Goal: Task Accomplishment & Management: Manage account settings

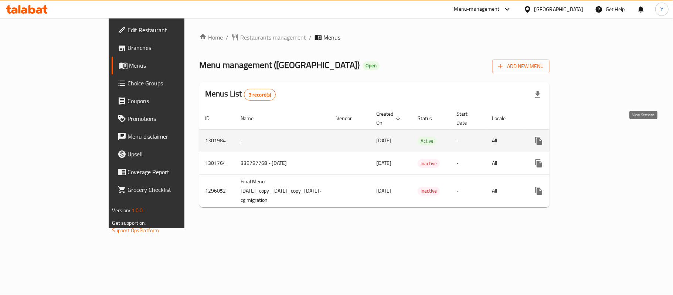
click at [597, 136] on icon "enhanced table" at bounding box center [592, 140] width 9 height 9
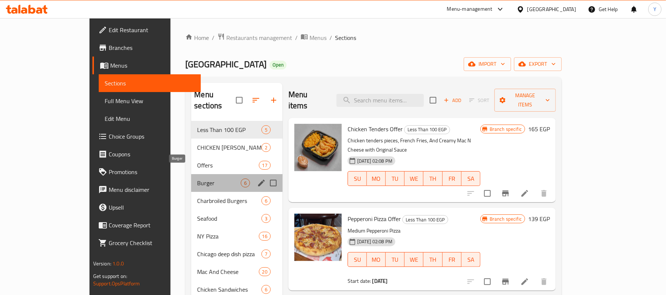
click at [200, 179] on span "Burger" at bounding box center [218, 183] width 43 height 9
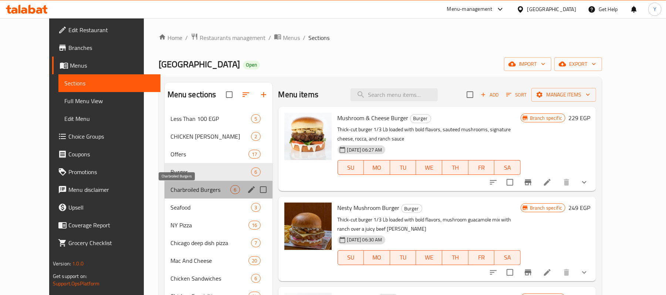
click at [200, 189] on span "Charbroiled Burgers" at bounding box center [200, 189] width 60 height 9
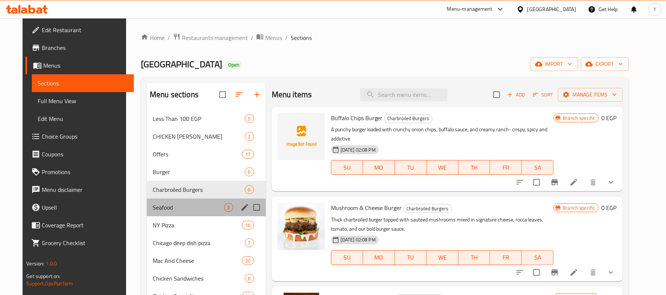
click at [202, 200] on div "Seafood 3" at bounding box center [206, 208] width 119 height 18
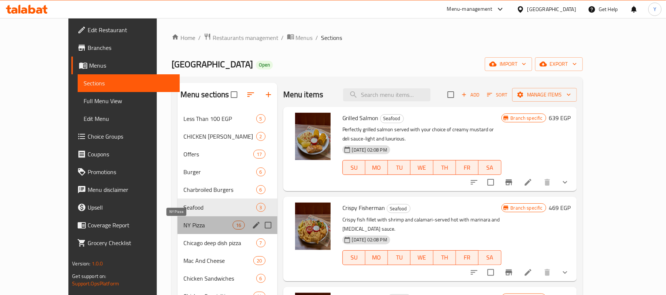
click at [200, 223] on span "NY Pizza" at bounding box center [208, 225] width 50 height 9
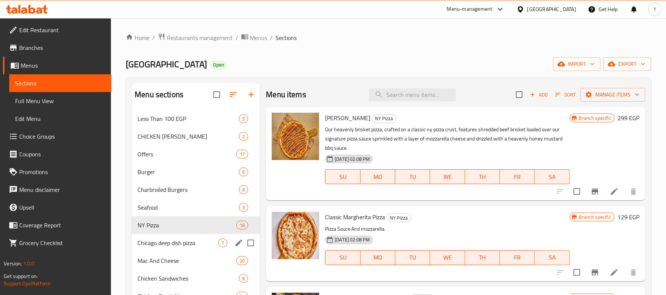
scroll to position [148, 0]
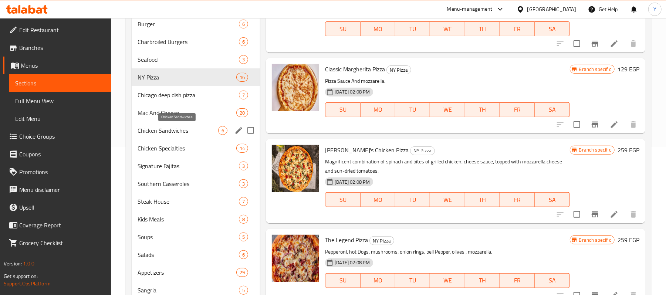
click at [200, 127] on span "Chicken Sandwiches" at bounding box center [178, 130] width 81 height 9
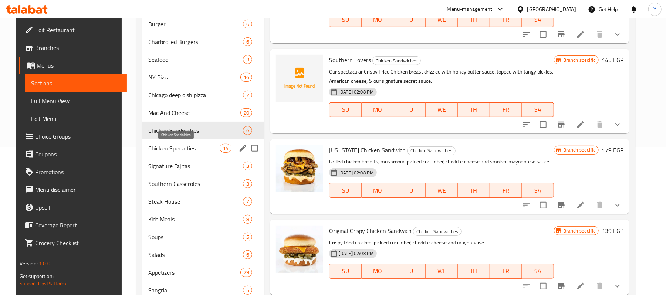
click at [207, 146] on span "Chicken Specialties" at bounding box center [183, 148] width 71 height 9
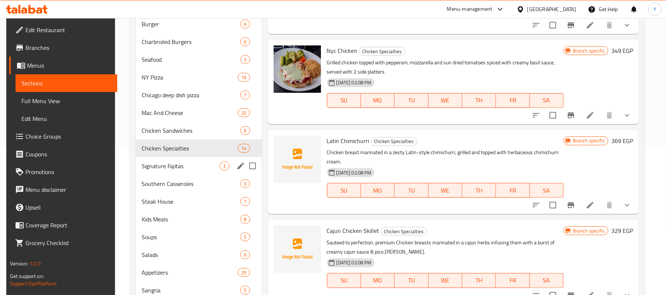
click at [205, 174] on div "Signature Fajitas 3" at bounding box center [199, 166] width 126 height 18
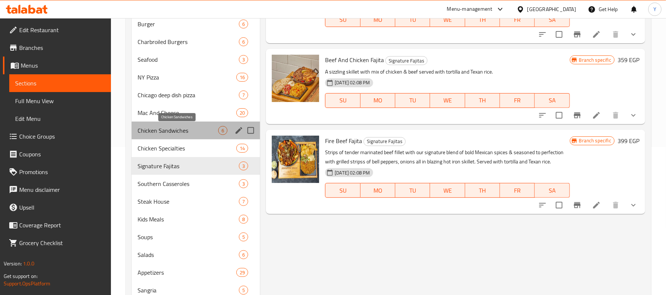
click at [206, 132] on span "Chicken Sandwiches" at bounding box center [178, 130] width 81 height 9
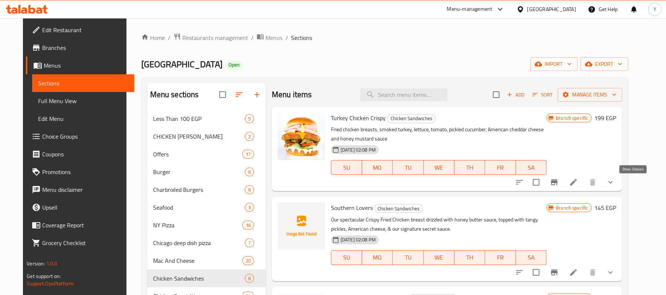
click at [615, 183] on icon "show more" at bounding box center [610, 182] width 9 height 9
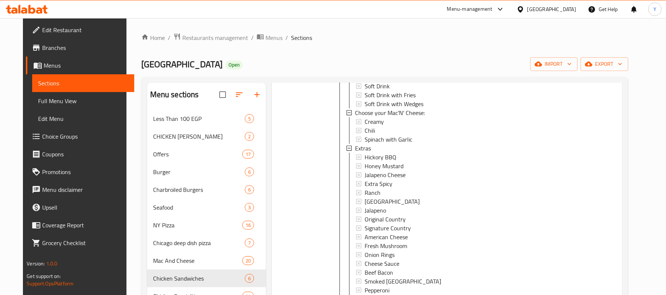
scroll to position [207, 0]
click at [438, 158] on div "Hickory BBQ" at bounding box center [452, 156] width 176 height 9
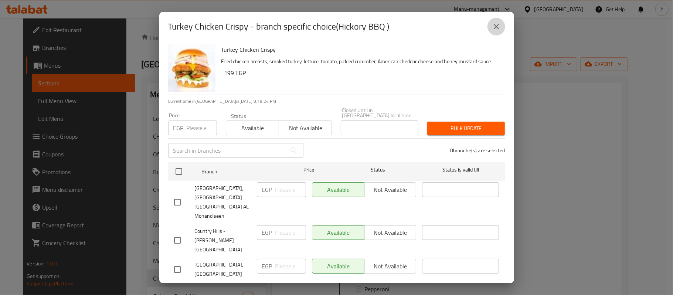
click at [496, 31] on button "close" at bounding box center [497, 27] width 18 height 18
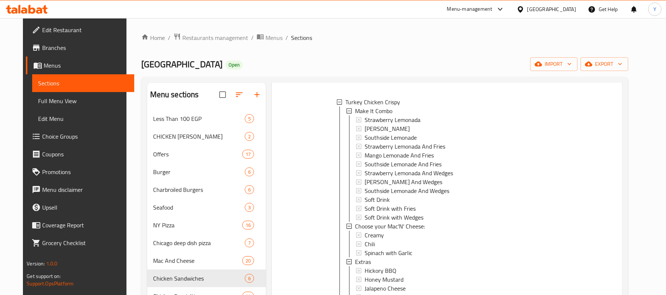
scroll to position [94, 0]
click at [56, 141] on link "Choice Groups" at bounding box center [80, 137] width 108 height 18
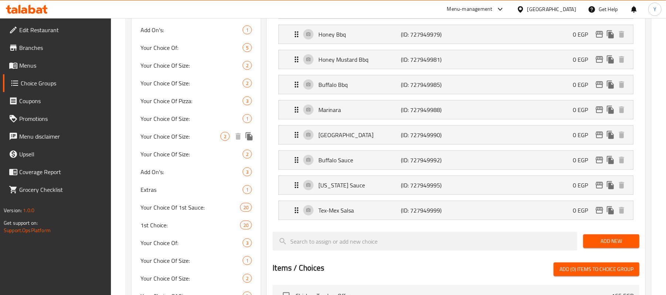
scroll to position [467, 0]
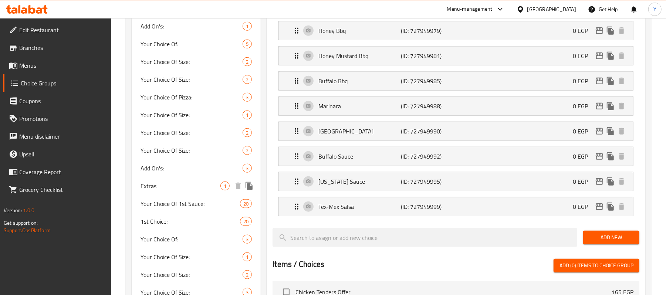
click at [201, 186] on span "Extras" at bounding box center [180, 185] width 80 height 9
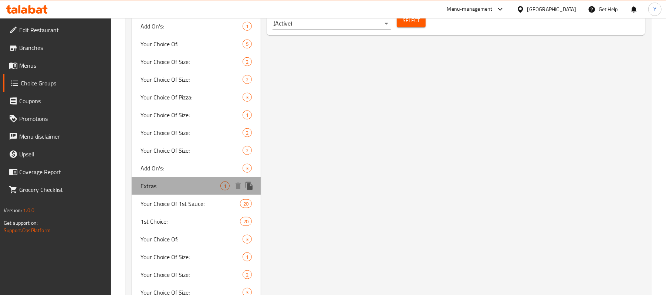
type input "Extras"
type input "إضافات"
type input "0"
click at [201, 186] on span "Extras" at bounding box center [180, 185] width 80 height 9
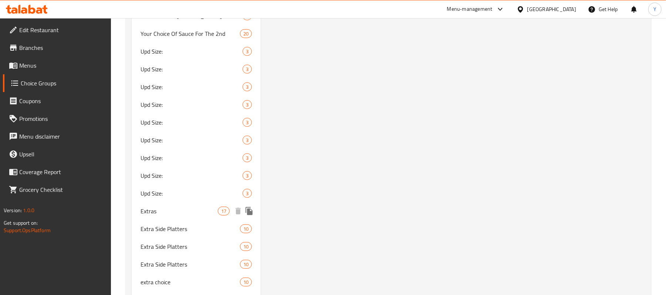
scroll to position [2270, 0]
click at [203, 212] on span "Extras" at bounding box center [178, 210] width 77 height 9
type input "0"
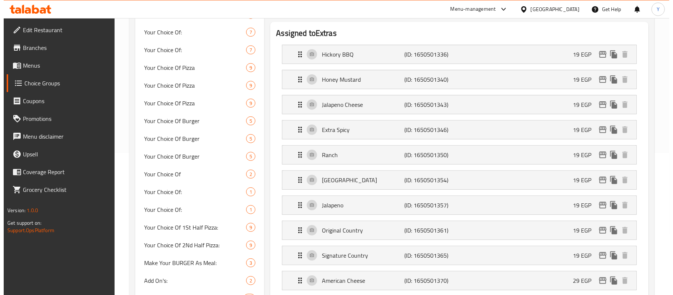
scroll to position [140, 0]
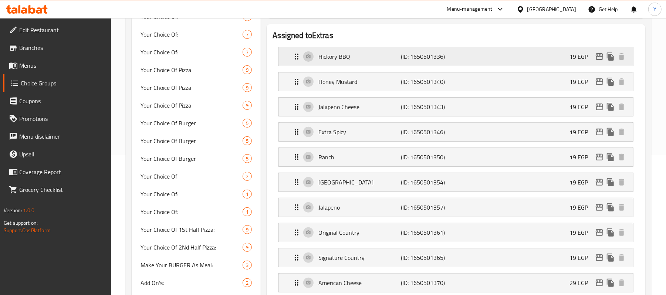
click at [544, 58] on div "Hickory BBQ (ID: 1650501336) 19 EGP" at bounding box center [458, 56] width 332 height 18
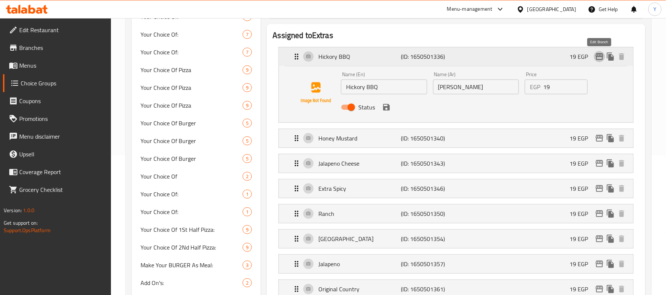
click at [599, 58] on icon "edit" at bounding box center [599, 56] width 9 height 9
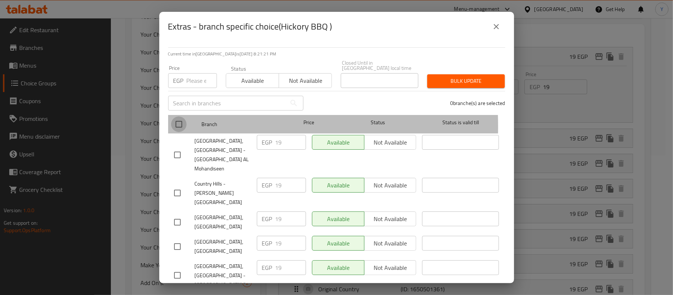
click at [181, 121] on input "checkbox" at bounding box center [179, 124] width 16 height 16
checkbox input "true"
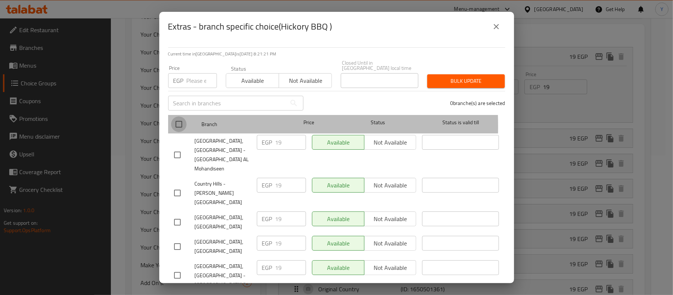
checkbox input "true"
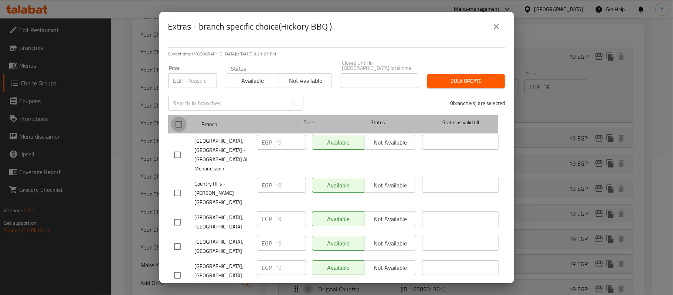
checkbox input "true"
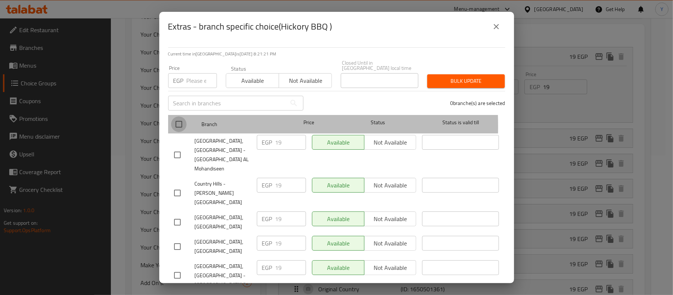
checkbox input "true"
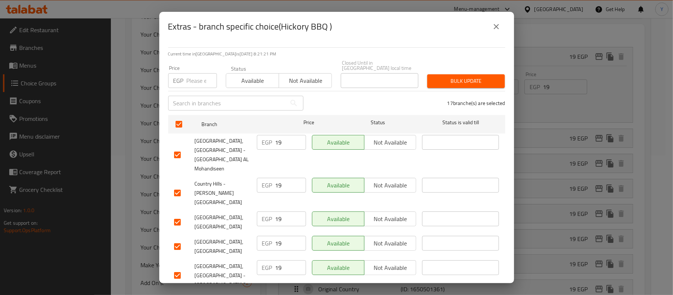
click at [181, 65] on div "Price EGP Price" at bounding box center [192, 76] width 49 height 23
click at [188, 81] on input "number" at bounding box center [202, 80] width 30 height 15
click at [187, 77] on input "-1" at bounding box center [202, 80] width 30 height 15
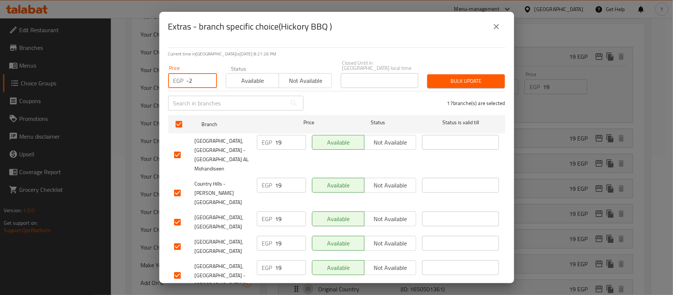
click at [187, 76] on input "-2" at bounding box center [202, 80] width 30 height 15
type input "25"
click at [438, 77] on span "Bulk update" at bounding box center [466, 81] width 66 height 9
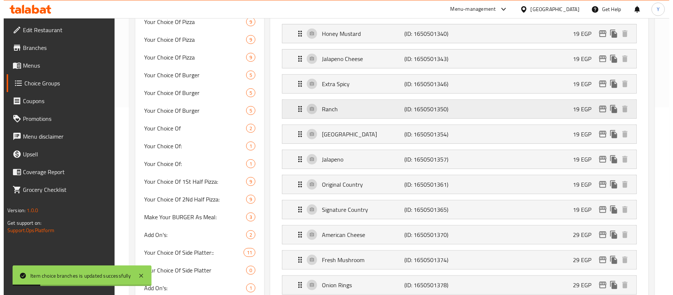
scroll to position [148, 0]
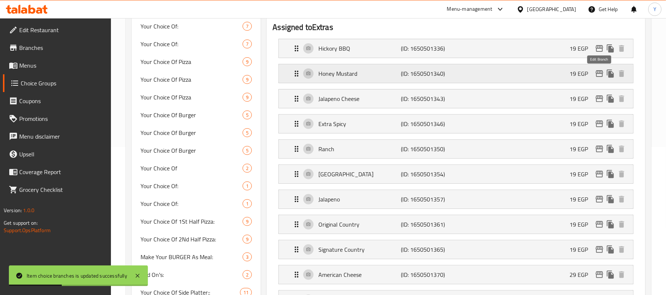
click at [601, 70] on icon "edit" at bounding box center [599, 73] width 9 height 9
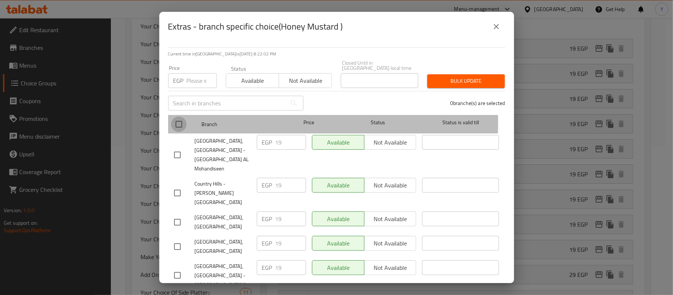
click at [171, 117] on input "checkbox" at bounding box center [179, 124] width 16 height 16
checkbox input "true"
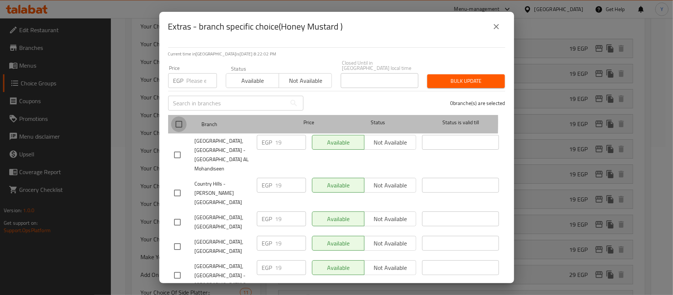
checkbox input "true"
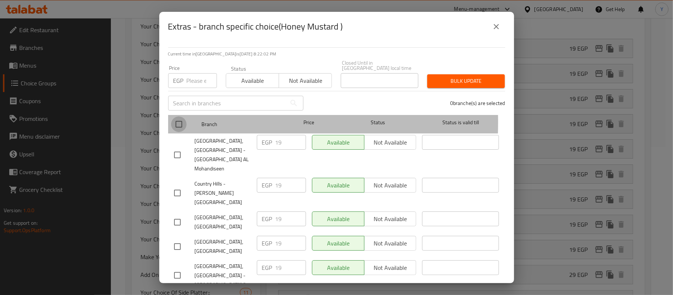
checkbox input "true"
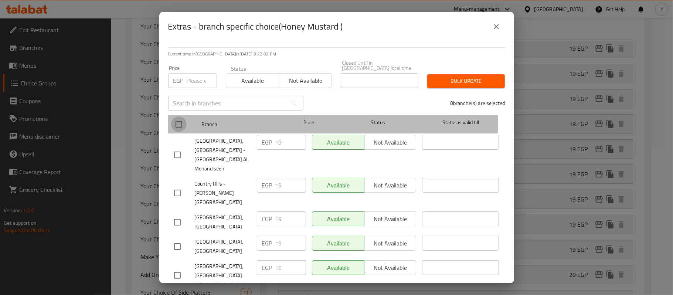
checkbox input "true"
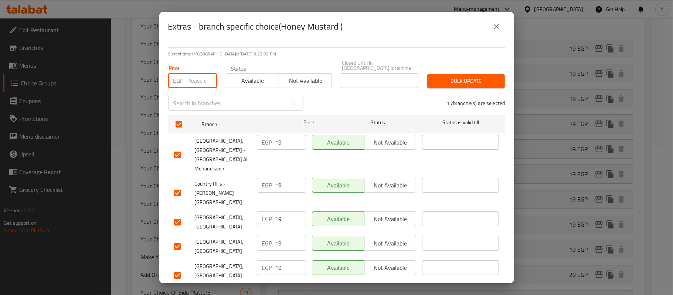
click at [189, 78] on input "number" at bounding box center [202, 80] width 30 height 15
type input "25"
click at [447, 77] on span "Bulk update" at bounding box center [466, 81] width 66 height 9
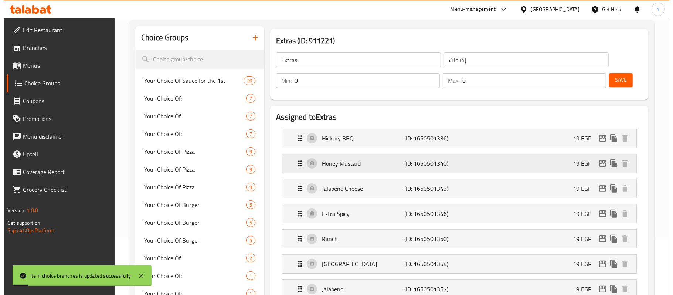
scroll to position [0, 0]
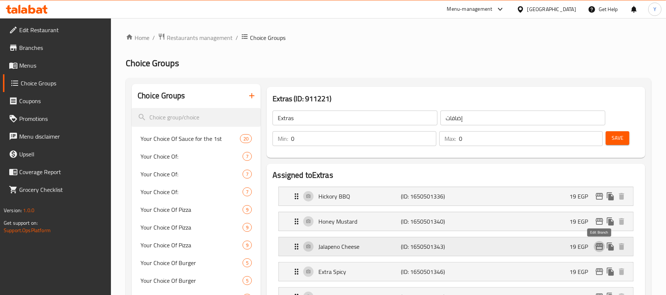
click at [596, 247] on icon "edit" at bounding box center [599, 246] width 7 height 7
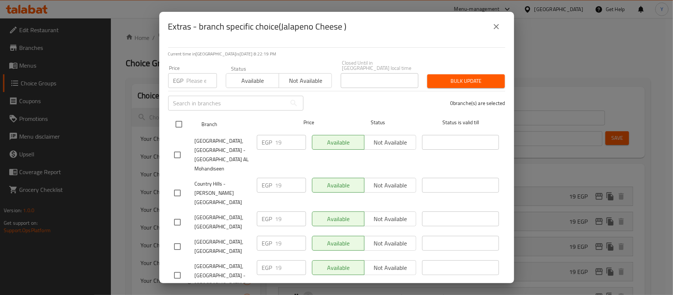
click at [173, 116] on input "checkbox" at bounding box center [179, 124] width 16 height 16
checkbox input "true"
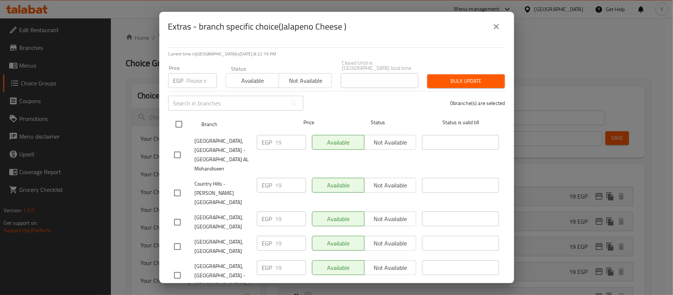
checkbox input "true"
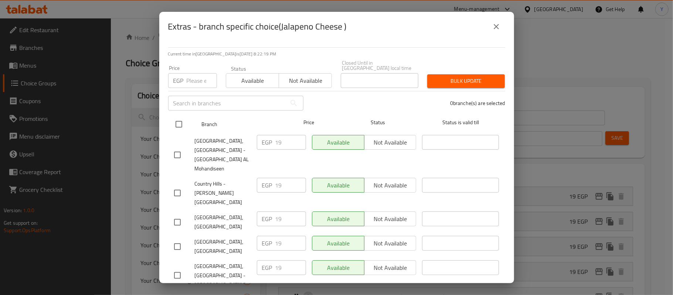
checkbox input "true"
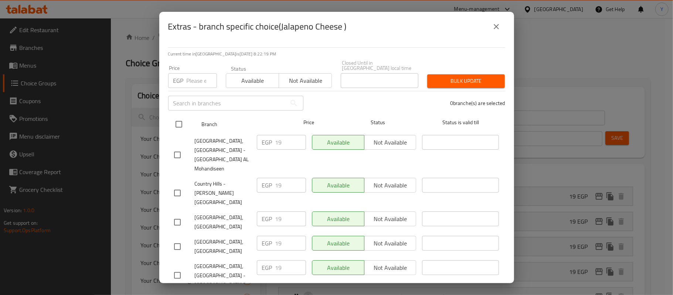
checkbox input "true"
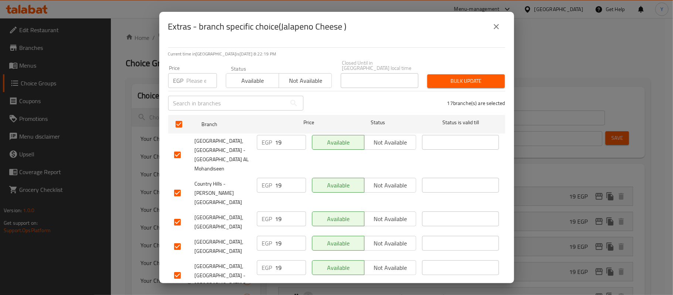
click at [182, 76] on p "EGP" at bounding box center [178, 80] width 10 height 9
click at [184, 73] on div "EGP Price" at bounding box center [192, 80] width 49 height 15
type input "35"
click at [467, 77] on span "Bulk update" at bounding box center [466, 81] width 66 height 9
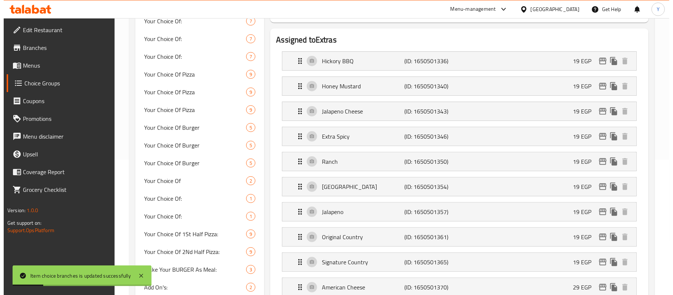
scroll to position [148, 0]
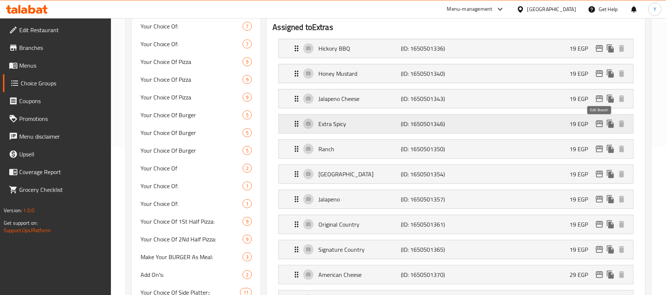
click at [599, 127] on icon "edit" at bounding box center [599, 123] width 9 height 9
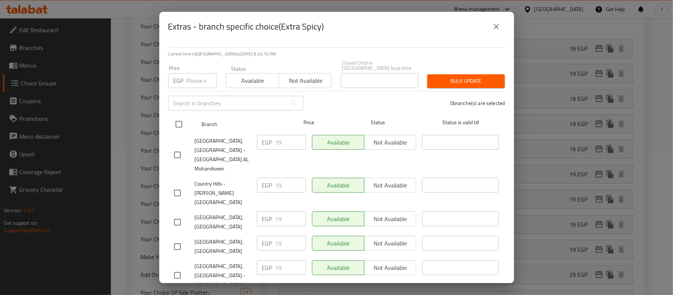
click at [191, 120] on div at bounding box center [185, 123] width 28 height 21
click at [182, 121] on input "checkbox" at bounding box center [179, 124] width 16 height 16
checkbox input "true"
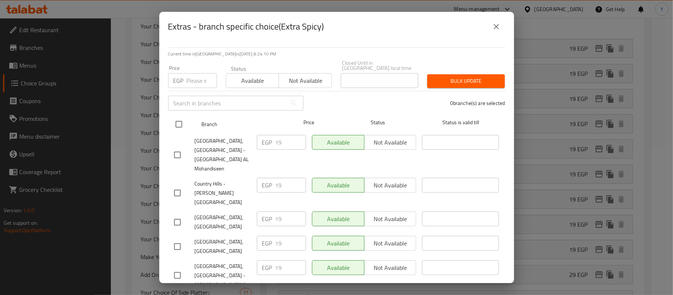
checkbox input "true"
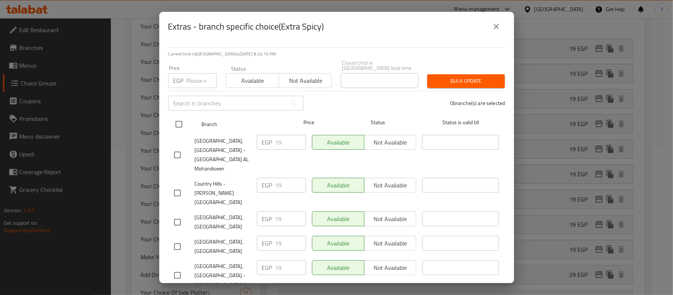
checkbox input "true"
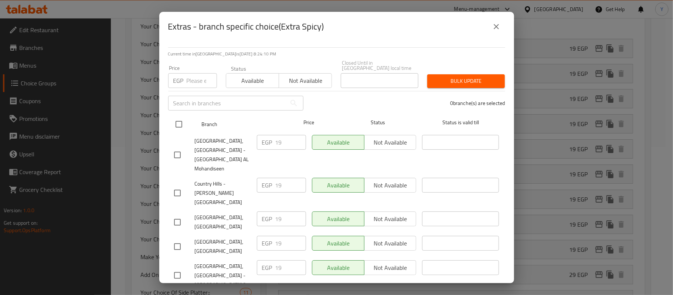
checkbox input "true"
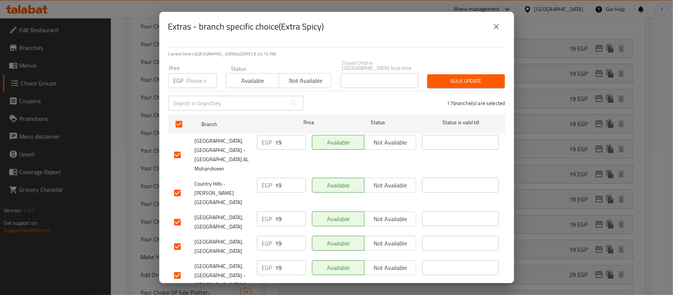
click at [197, 78] on input "number" at bounding box center [202, 80] width 30 height 15
type input "25"
click at [452, 77] on span "Bulk update" at bounding box center [466, 81] width 66 height 9
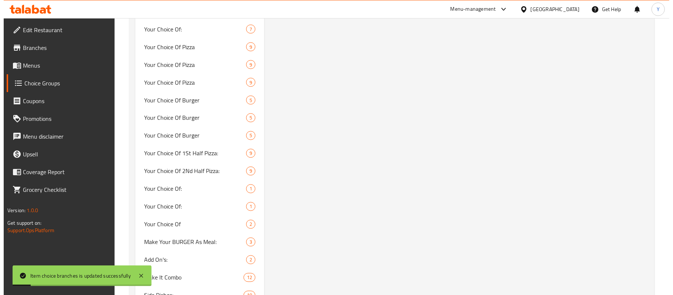
scroll to position [263, 0]
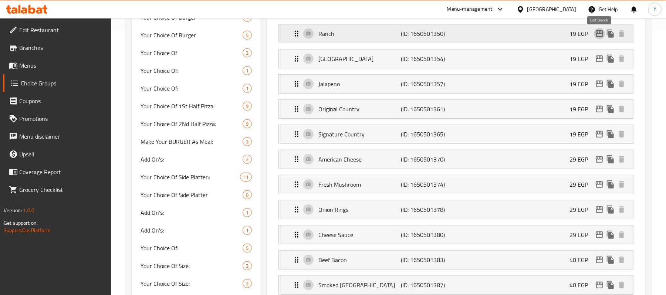
click at [599, 37] on icon "edit" at bounding box center [599, 33] width 9 height 9
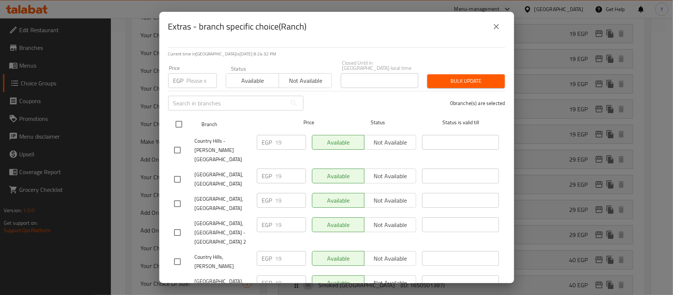
click at [171, 120] on input "checkbox" at bounding box center [179, 124] width 16 height 16
checkbox input "true"
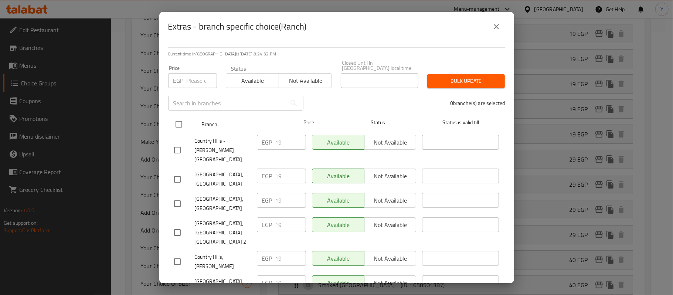
checkbox input "true"
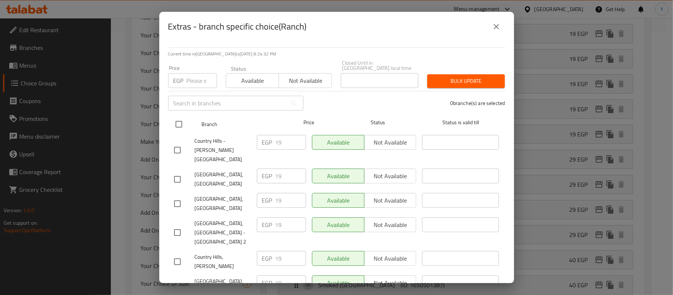
checkbox input "true"
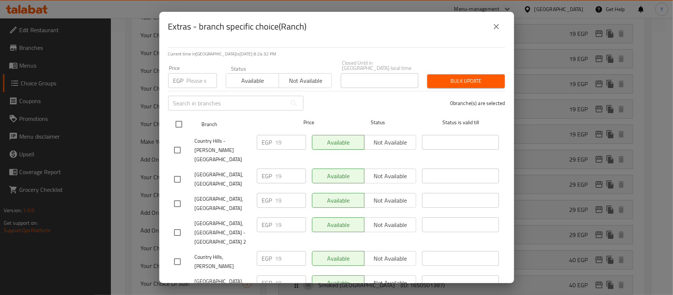
checkbox input "true"
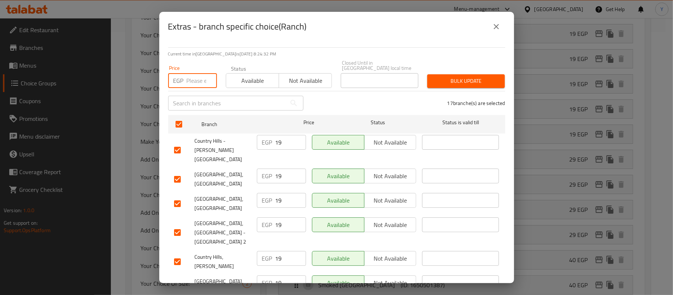
click at [189, 77] on input "number" at bounding box center [202, 80] width 30 height 15
type input "25"
click at [451, 79] on span "Bulk update" at bounding box center [466, 81] width 66 height 9
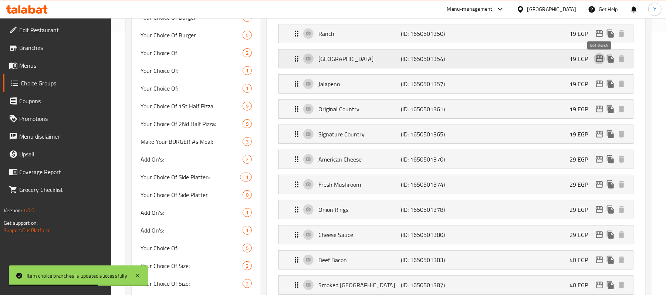
click at [598, 61] on icon "edit" at bounding box center [599, 58] width 9 height 9
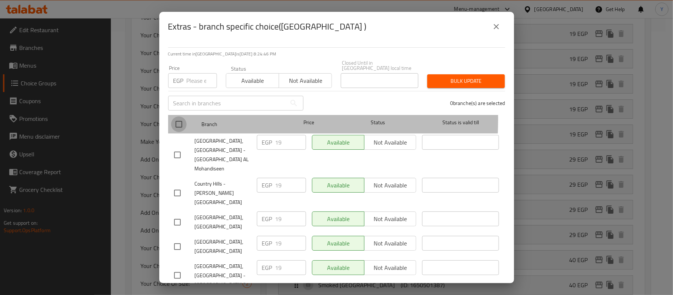
click at [176, 116] on input "checkbox" at bounding box center [179, 124] width 16 height 16
checkbox input "true"
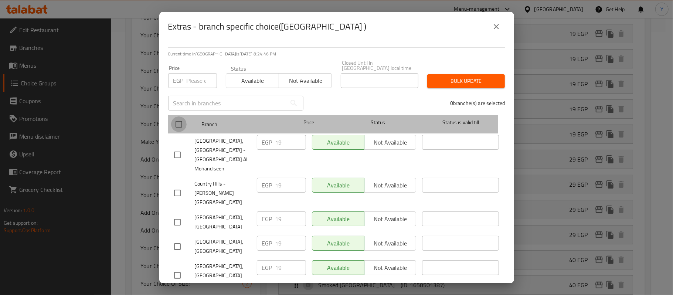
checkbox input "true"
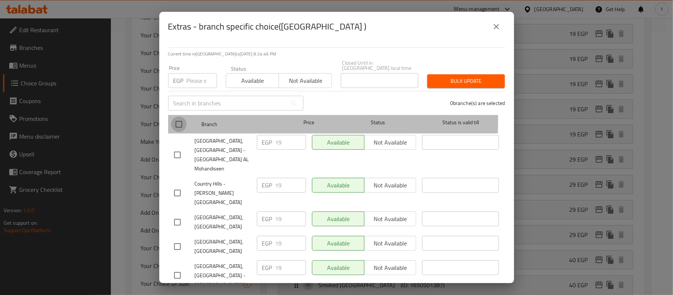
checkbox input "true"
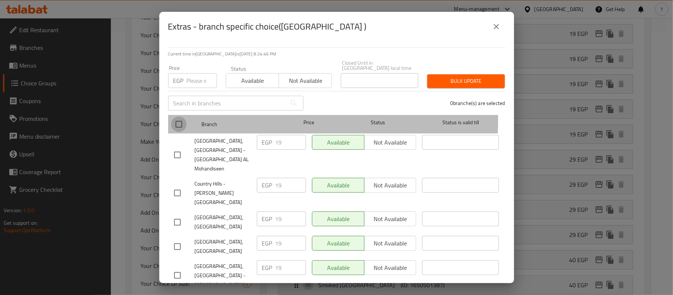
checkbox input "true"
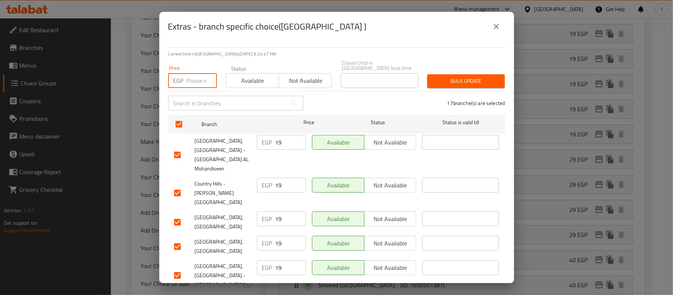
click at [195, 73] on input "number" at bounding box center [202, 80] width 30 height 15
type input "25"
click at [479, 77] on span "Bulk update" at bounding box center [466, 81] width 66 height 9
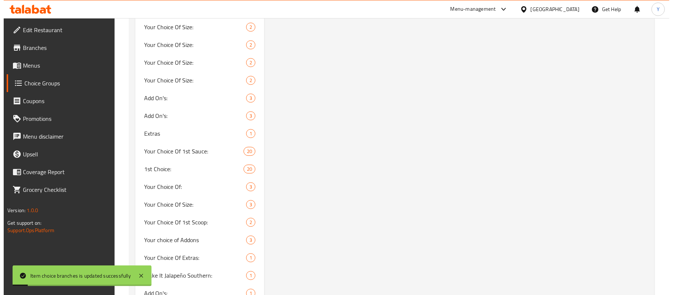
scroll to position [296, 0]
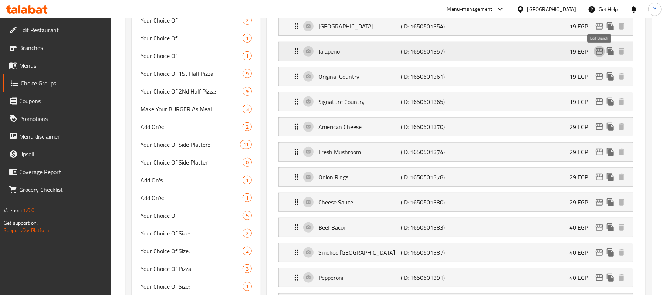
click at [600, 55] on icon "edit" at bounding box center [599, 51] width 9 height 9
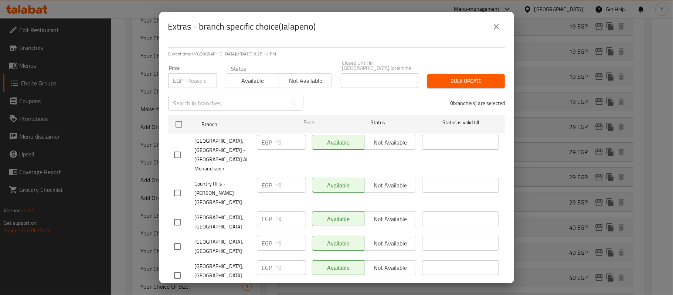
click at [176, 132] on div "[GEOGRAPHIC_DATA], [GEOGRAPHIC_DATA] - [GEOGRAPHIC_DATA] AL Mohandiseen" at bounding box center [212, 155] width 83 height 46
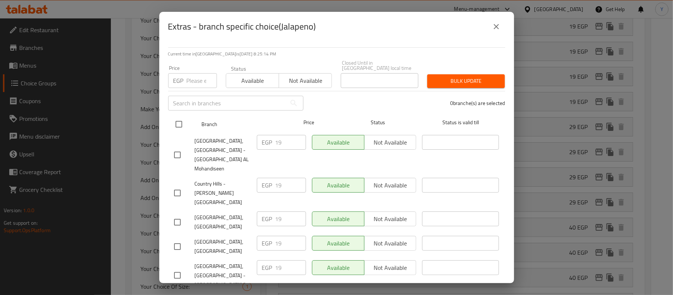
click at [175, 123] on input "checkbox" at bounding box center [179, 124] width 16 height 16
checkbox input "true"
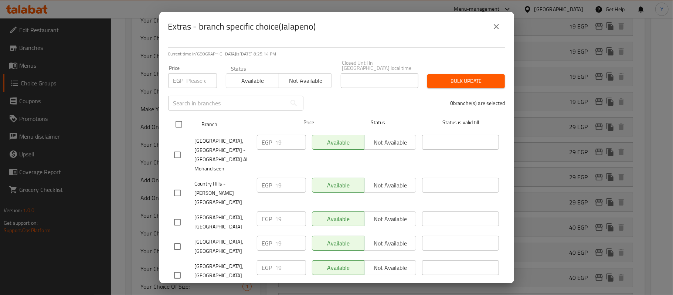
checkbox input "true"
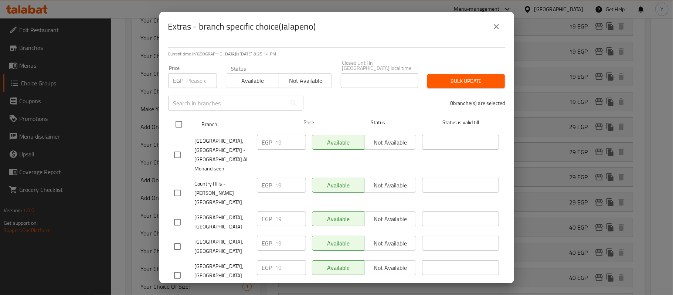
checkbox input "true"
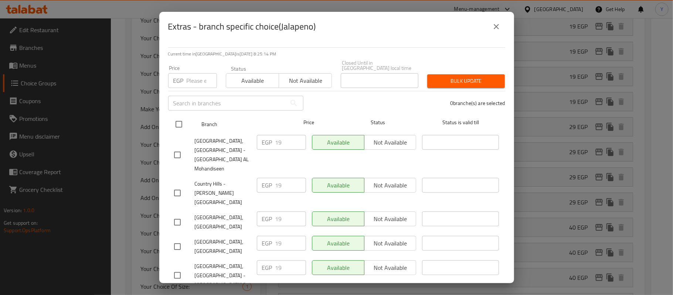
checkbox input "true"
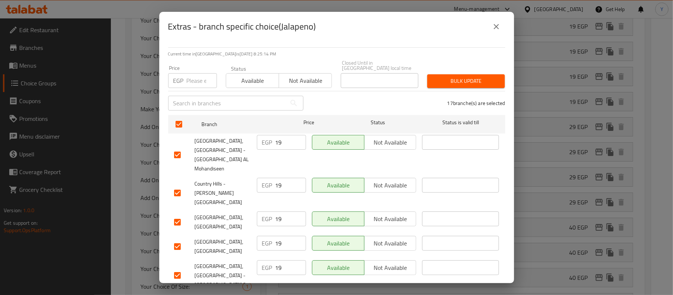
click at [194, 75] on input "number" at bounding box center [202, 80] width 30 height 15
type input "25"
click at [444, 74] on button "Bulk update" at bounding box center [466, 81] width 78 height 14
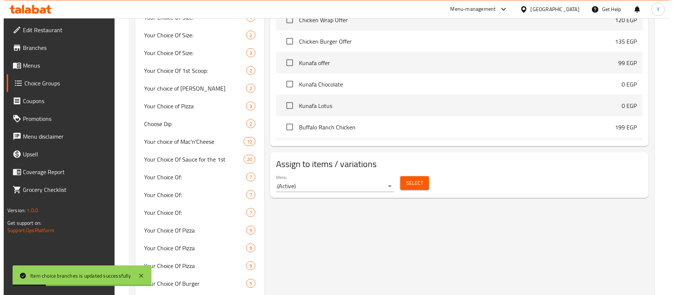
scroll to position [263, 0]
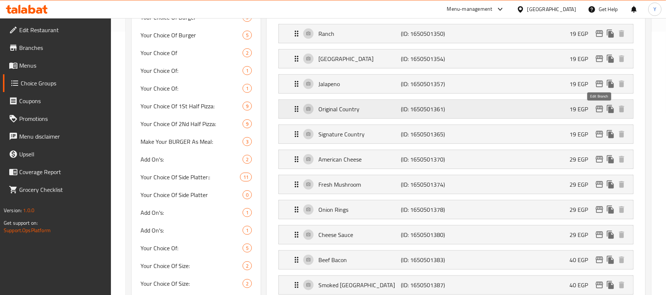
click at [598, 113] on icon "edit" at bounding box center [599, 109] width 9 height 9
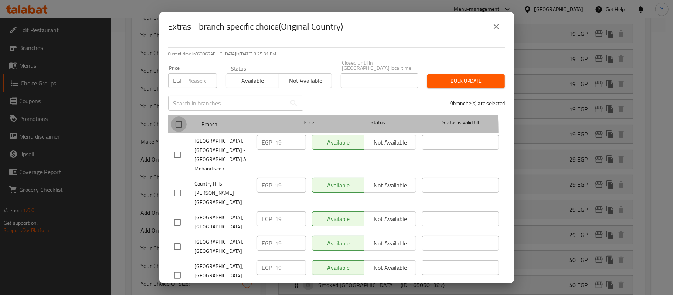
click at [180, 126] on input "checkbox" at bounding box center [179, 124] width 16 height 16
checkbox input "true"
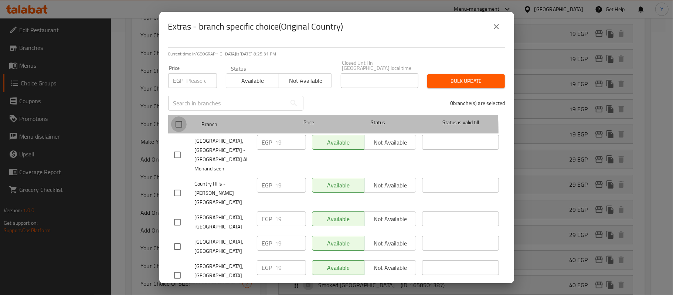
checkbox input "true"
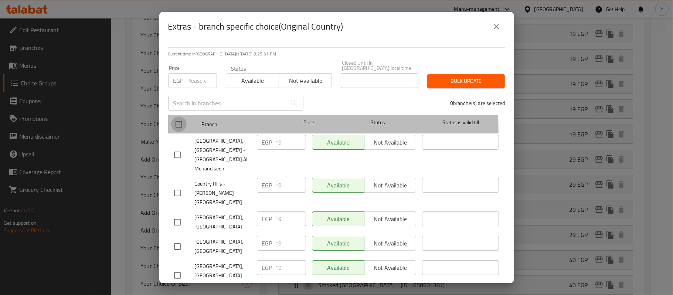
checkbox input "true"
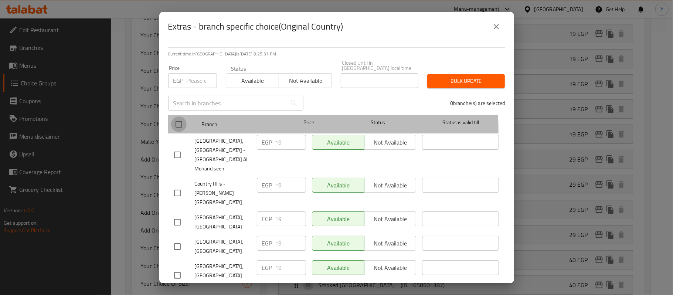
checkbox input "true"
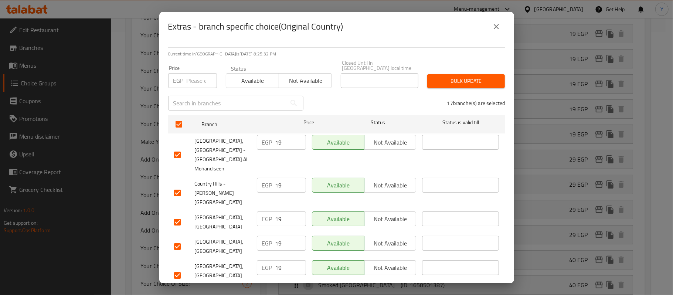
click at [197, 78] on input "number" at bounding box center [202, 80] width 30 height 15
type input "25"
click at [450, 77] on span "Bulk update" at bounding box center [466, 81] width 66 height 9
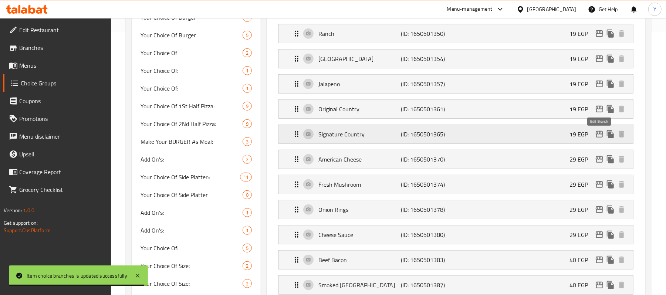
click at [598, 133] on icon "edit" at bounding box center [599, 134] width 7 height 7
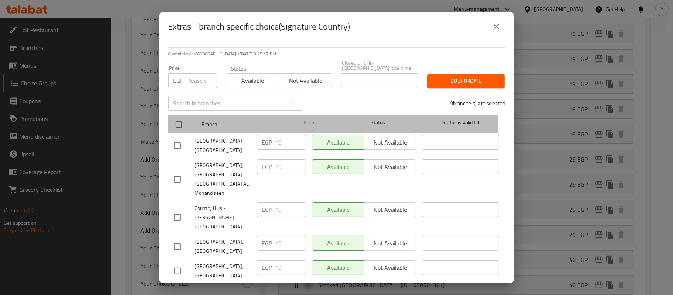
click at [188, 119] on div at bounding box center [185, 123] width 28 height 21
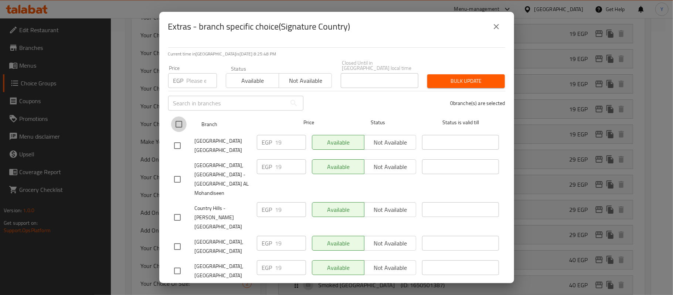
click at [179, 121] on input "checkbox" at bounding box center [179, 124] width 16 height 16
checkbox input "true"
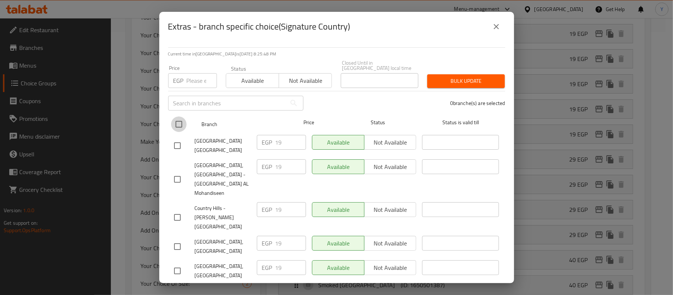
checkbox input "true"
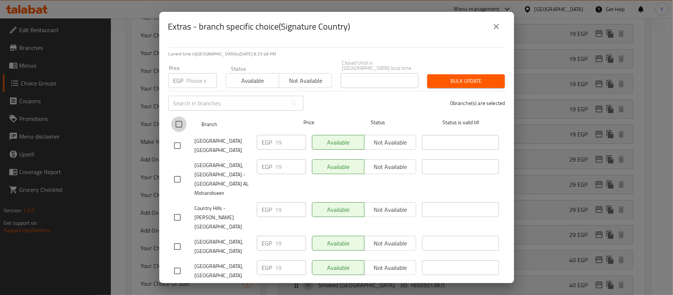
checkbox input "true"
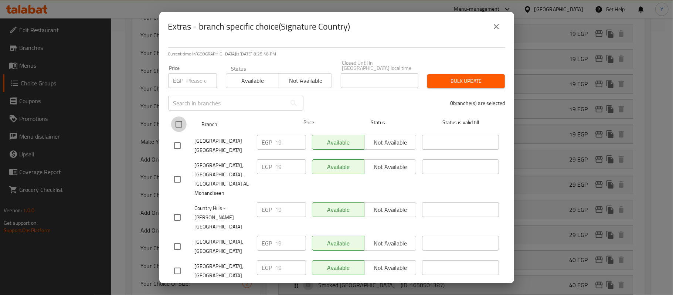
checkbox input "true"
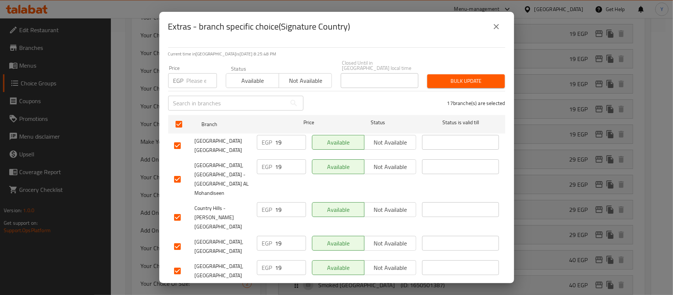
click at [181, 76] on p "EGP" at bounding box center [178, 80] width 10 height 9
click at [192, 76] on input "number" at bounding box center [202, 80] width 30 height 15
type input "25"
click at [458, 79] on span "Bulk update" at bounding box center [466, 81] width 66 height 9
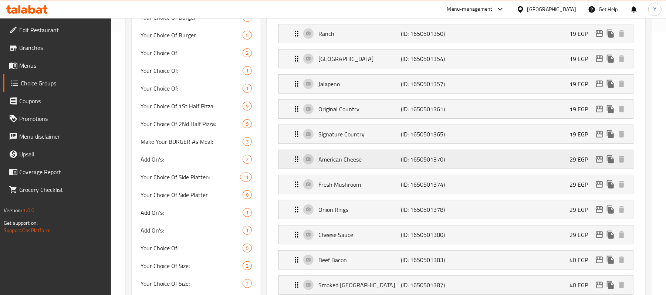
click at [599, 162] on icon "edit" at bounding box center [599, 159] width 7 height 7
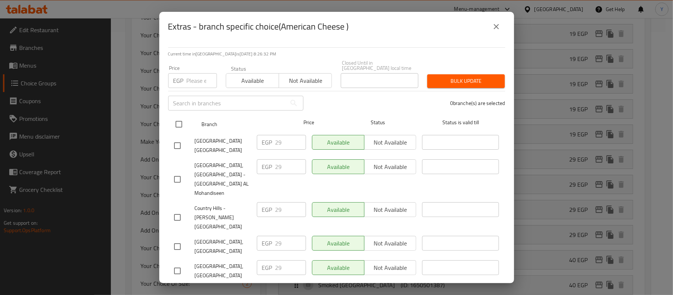
click at [175, 119] on input "checkbox" at bounding box center [179, 124] width 16 height 16
checkbox input "true"
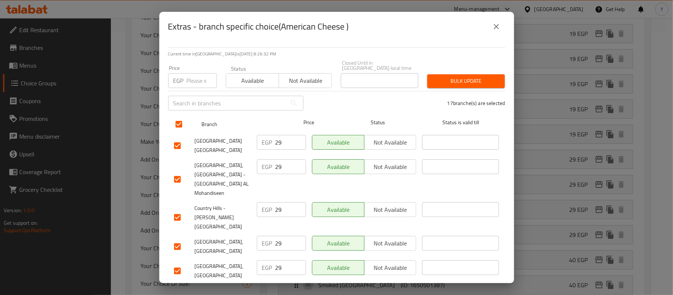
checkbox input "true"
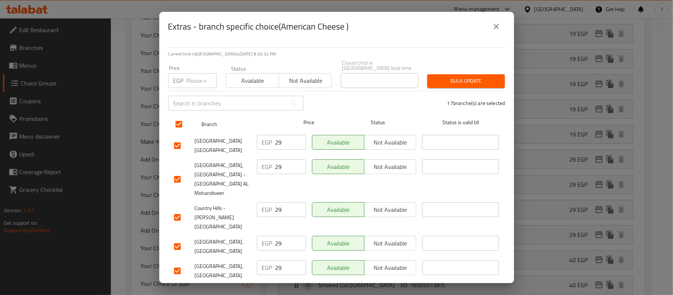
checkbox input "true"
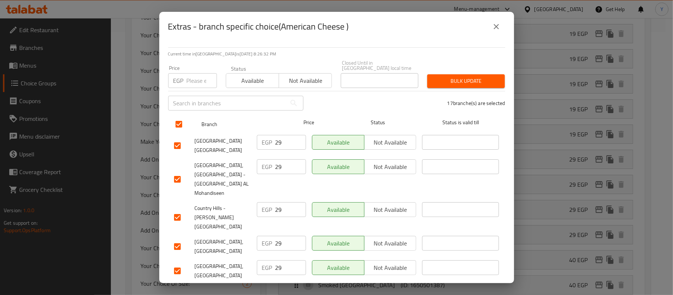
checkbox input "true"
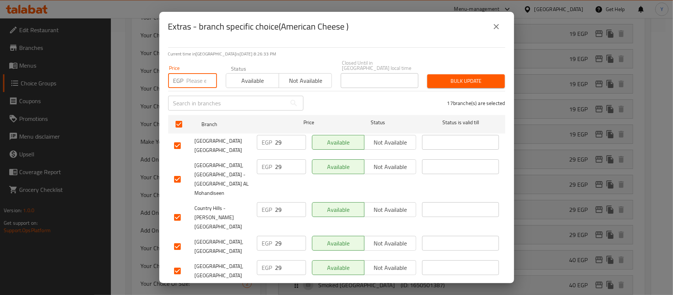
click at [193, 77] on input "number" at bounding box center [202, 80] width 30 height 15
type input "35"
click at [442, 80] on span "Bulk update" at bounding box center [466, 81] width 66 height 9
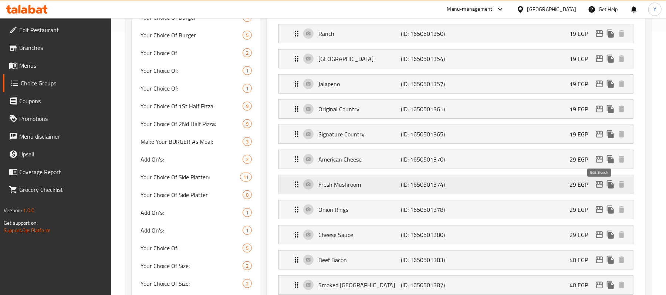
click at [601, 189] on icon "edit" at bounding box center [599, 184] width 9 height 9
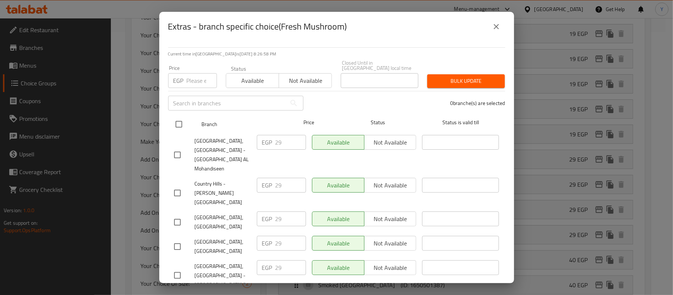
click at [178, 116] on input "checkbox" at bounding box center [179, 124] width 16 height 16
checkbox input "true"
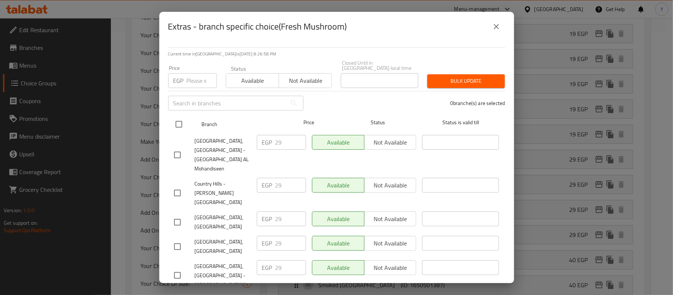
checkbox input "true"
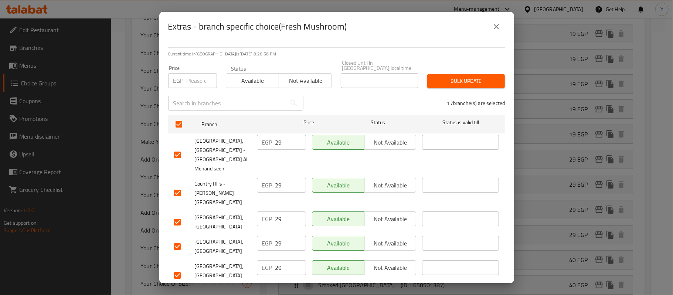
click at [197, 73] on input "number" at bounding box center [202, 80] width 30 height 15
click at [472, 77] on span "Bulk update" at bounding box center [466, 81] width 66 height 9
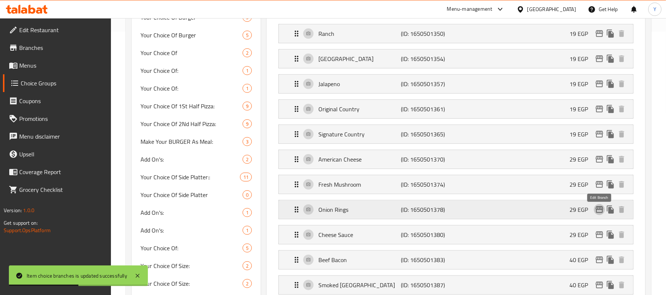
click at [596, 212] on icon "edit" at bounding box center [599, 209] width 7 height 7
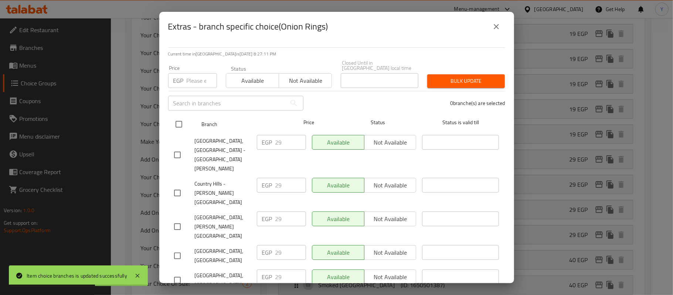
click at [172, 117] on input "checkbox" at bounding box center [179, 124] width 16 height 16
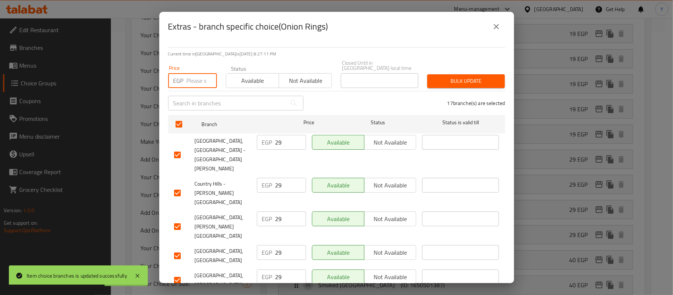
click at [194, 73] on input "number" at bounding box center [202, 80] width 30 height 15
click at [441, 77] on span "Bulk update" at bounding box center [466, 81] width 66 height 9
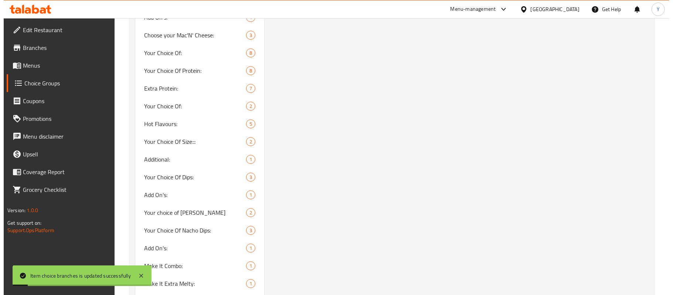
scroll to position [411, 0]
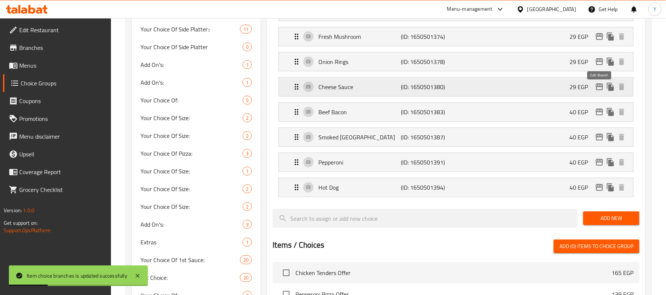
click at [595, 89] on icon "edit" at bounding box center [599, 86] width 9 height 9
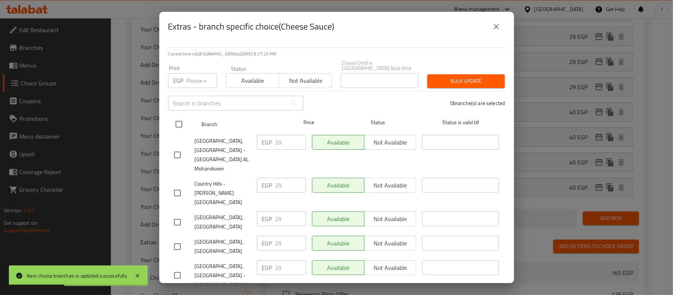
click at [185, 120] on input "checkbox" at bounding box center [179, 124] width 16 height 16
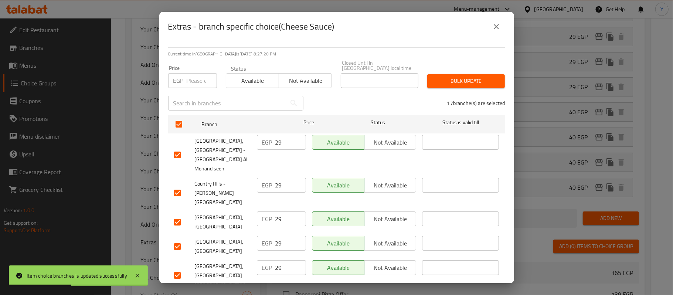
click at [187, 73] on input "number" at bounding box center [202, 80] width 30 height 15
click at [454, 78] on span "Bulk update" at bounding box center [466, 81] width 66 height 9
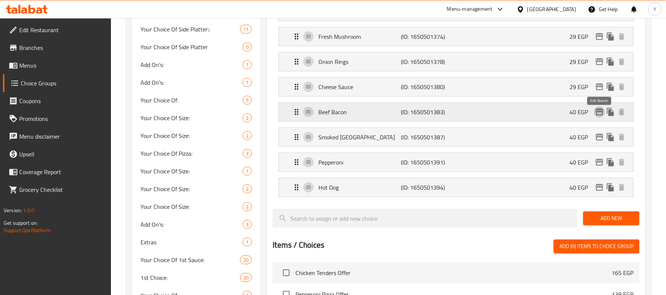
click at [598, 115] on icon "edit" at bounding box center [599, 112] width 7 height 7
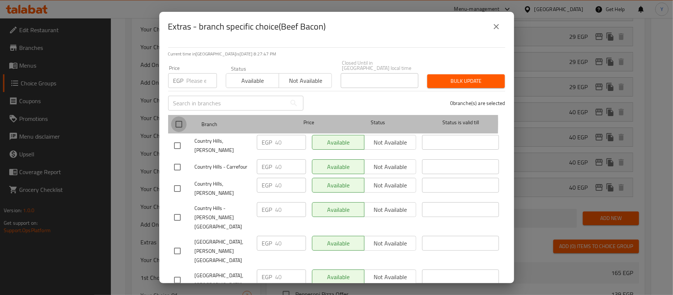
click at [179, 118] on input "checkbox" at bounding box center [179, 124] width 16 height 16
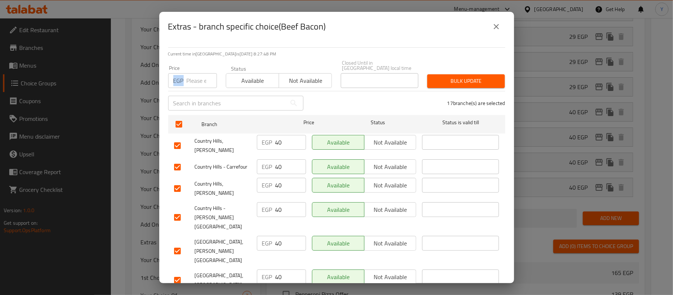
drag, startPoint x: 182, startPoint y: 74, endPoint x: 194, endPoint y: 80, distance: 13.2
click at [193, 79] on div "EGP Price" at bounding box center [192, 80] width 49 height 15
click at [440, 81] on button "Bulk update" at bounding box center [466, 81] width 78 height 14
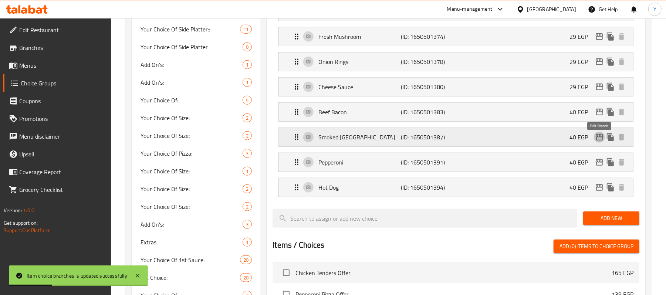
click at [599, 140] on icon "edit" at bounding box center [599, 137] width 7 height 7
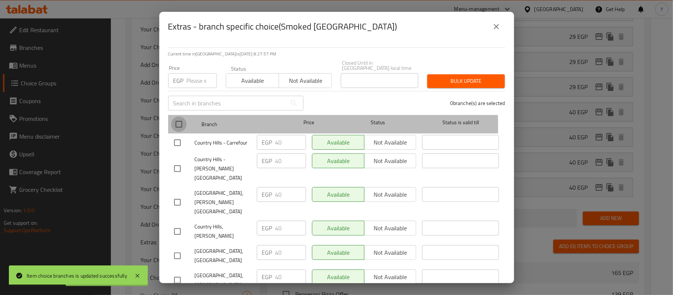
click at [176, 121] on input "checkbox" at bounding box center [179, 124] width 16 height 16
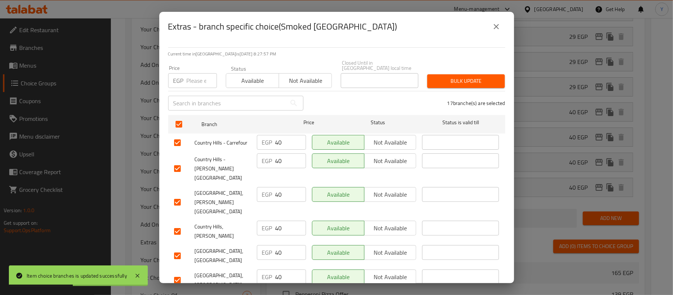
click at [183, 76] on p "EGP" at bounding box center [178, 80] width 10 height 9
click at [191, 79] on input "number" at bounding box center [202, 80] width 30 height 15
click at [435, 74] on button "Bulk update" at bounding box center [466, 81] width 78 height 14
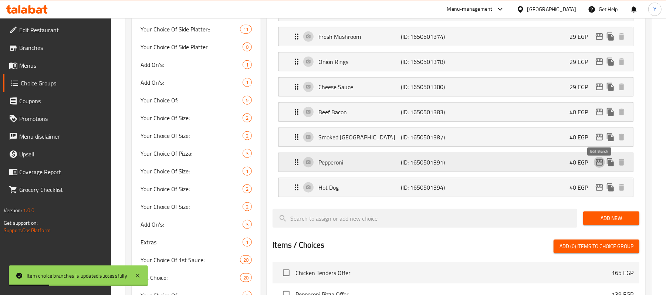
click at [598, 166] on icon "edit" at bounding box center [599, 162] width 7 height 7
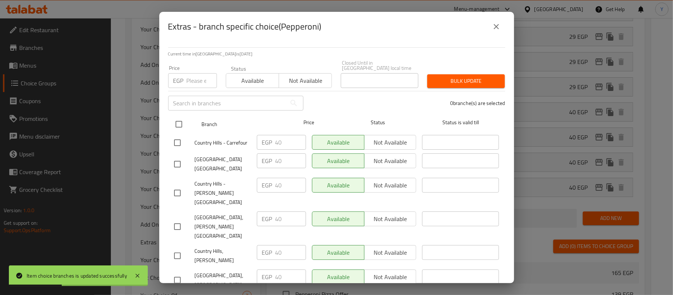
click at [176, 116] on input "checkbox" at bounding box center [179, 124] width 16 height 16
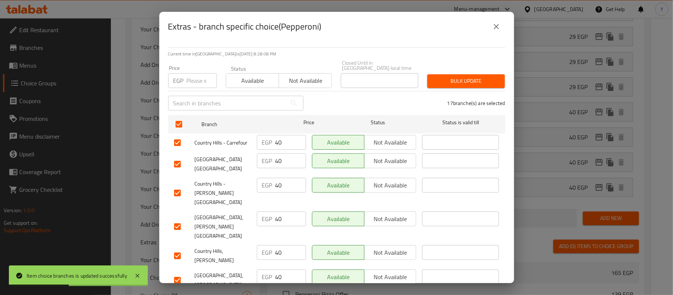
click at [191, 81] on input "number" at bounding box center [202, 80] width 30 height 15
click at [438, 81] on button "Bulk update" at bounding box center [466, 81] width 78 height 14
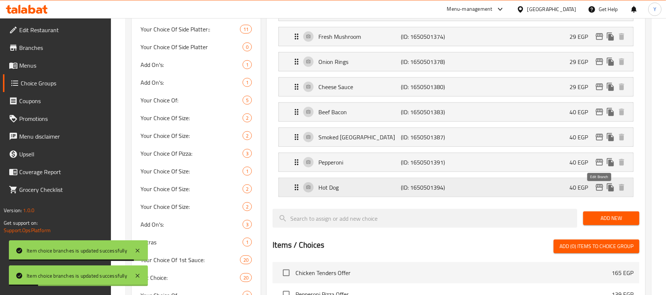
click at [599, 190] on icon "edit" at bounding box center [599, 187] width 7 height 7
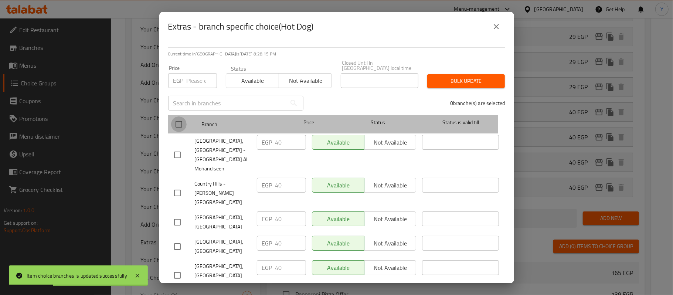
click at [184, 118] on input "checkbox" at bounding box center [179, 124] width 16 height 16
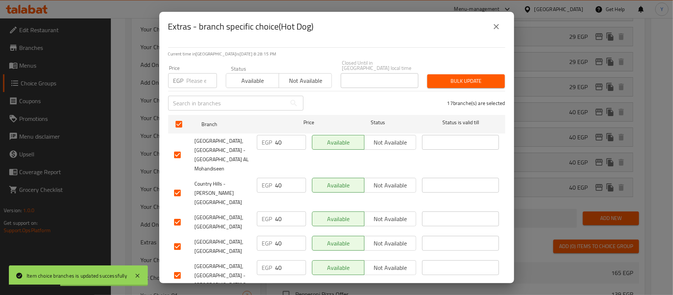
click at [196, 80] on input "number" at bounding box center [202, 80] width 30 height 15
click at [429, 83] on div "Bulk update" at bounding box center [466, 81] width 86 height 23
click at [440, 78] on span "Bulk update" at bounding box center [466, 81] width 66 height 9
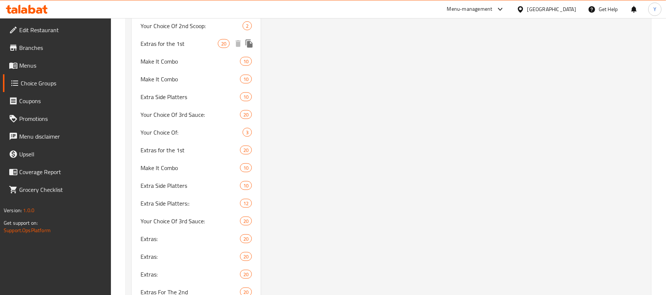
scroll to position [2629, 0]
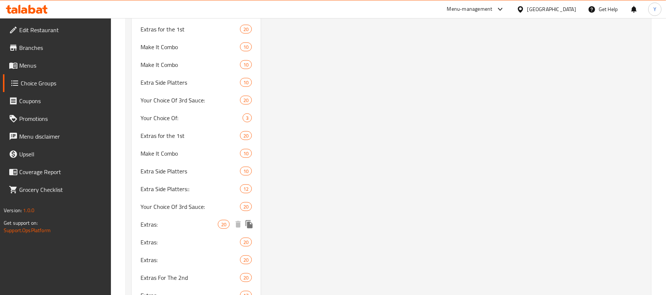
click at [207, 233] on div "Extras: 20" at bounding box center [196, 225] width 129 height 18
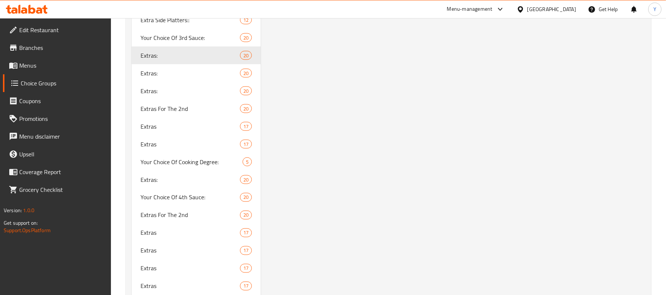
scroll to position [2756, 0]
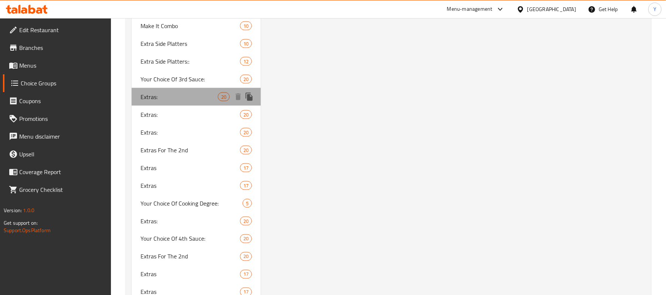
click at [207, 96] on span "Extras:" at bounding box center [178, 96] width 77 height 9
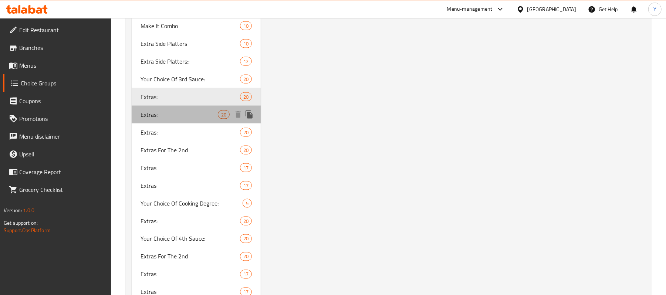
click at [207, 112] on span "Extras:" at bounding box center [178, 114] width 77 height 9
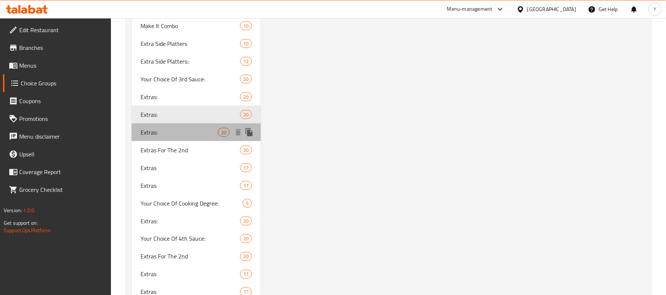
click at [208, 126] on div "Extras: 20" at bounding box center [196, 132] width 129 height 18
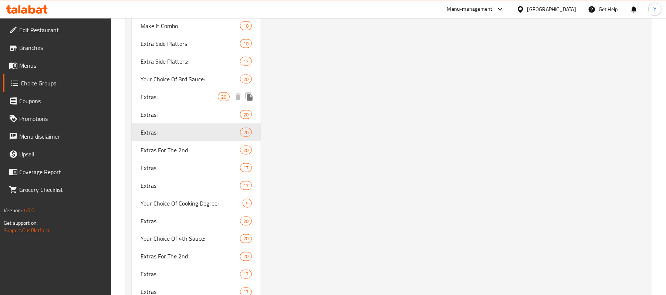
click at [208, 99] on span "Extras:" at bounding box center [178, 96] width 77 height 9
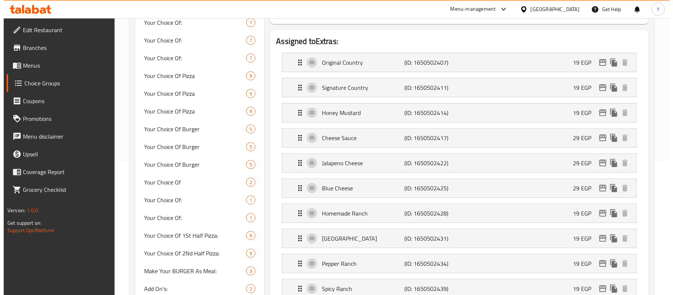
scroll to position [148, 0]
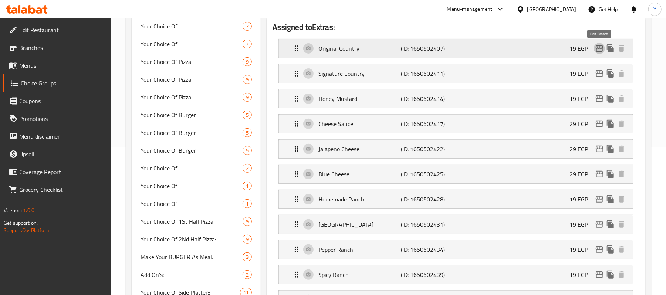
click at [599, 50] on icon "edit" at bounding box center [599, 48] width 9 height 9
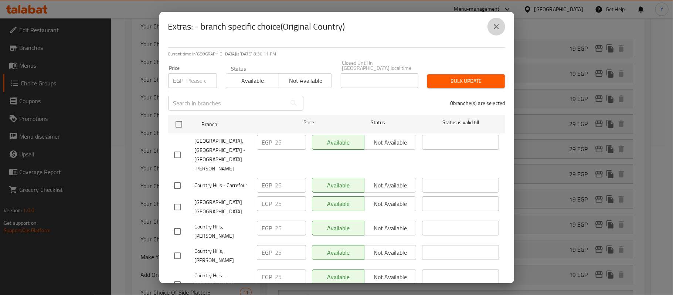
click at [493, 26] on icon "close" at bounding box center [496, 26] width 9 height 9
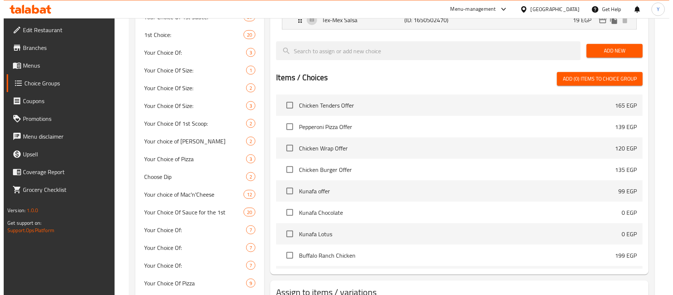
scroll to position [340, 0]
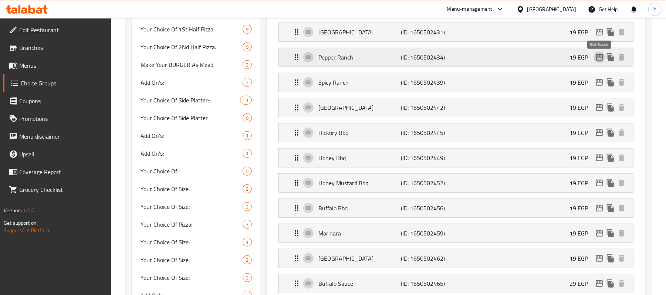
click at [596, 58] on icon "edit" at bounding box center [599, 57] width 9 height 9
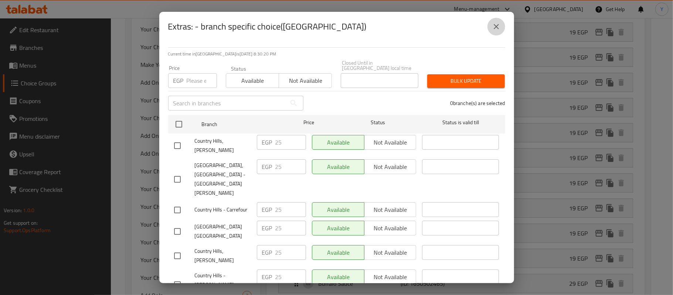
click at [490, 33] on button "close" at bounding box center [497, 27] width 18 height 18
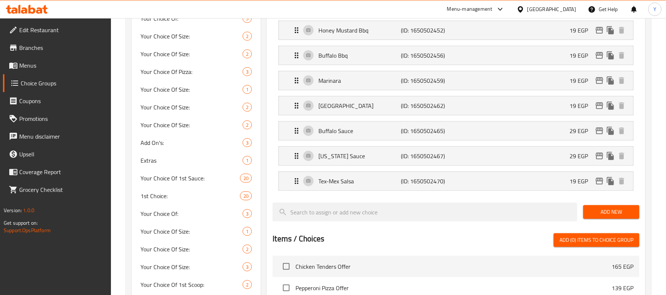
scroll to position [488, 0]
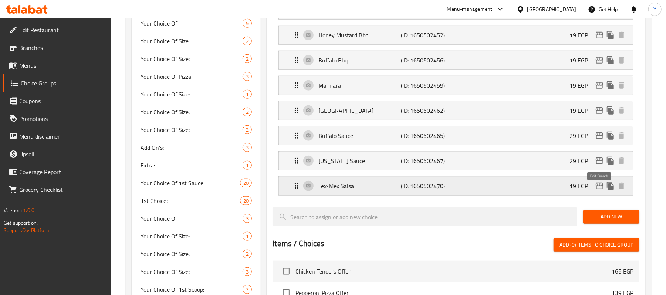
click at [594, 191] on button "edit" at bounding box center [599, 185] width 11 height 11
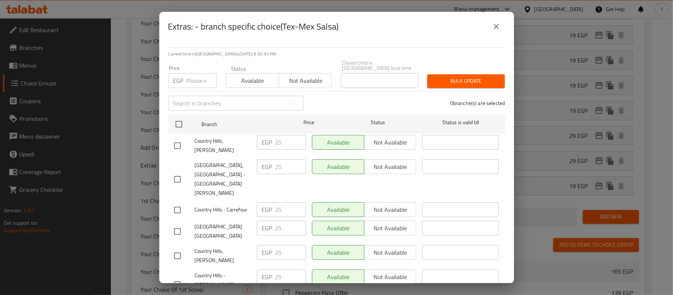
click at [495, 31] on button "close" at bounding box center [497, 27] width 18 height 18
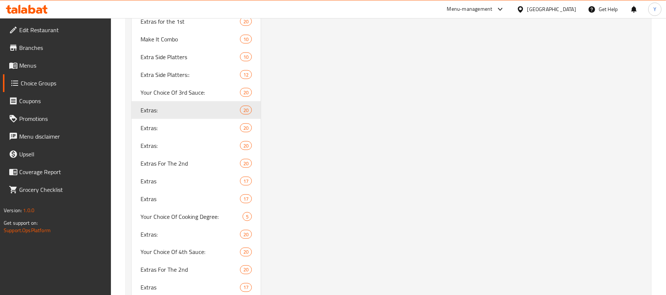
scroll to position [2756, 0]
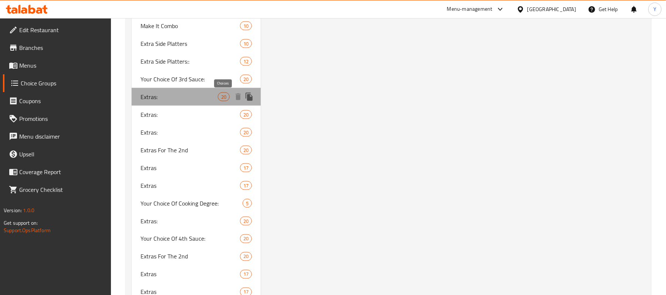
click at [225, 96] on span "20" at bounding box center [223, 97] width 11 height 7
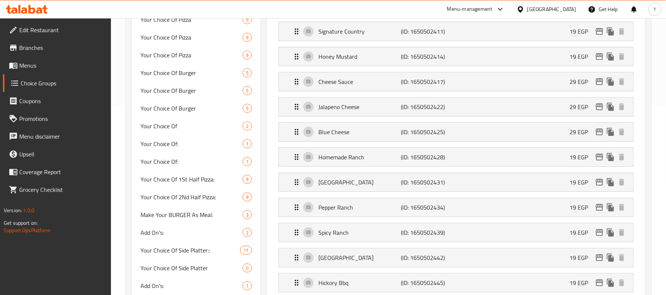
scroll to position [0, 0]
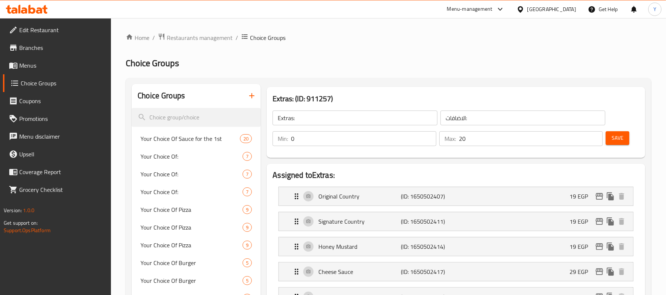
click at [368, 114] on input "Extras:" at bounding box center [354, 118] width 165 height 15
click at [626, 135] on button "Save" at bounding box center [617, 138] width 24 height 14
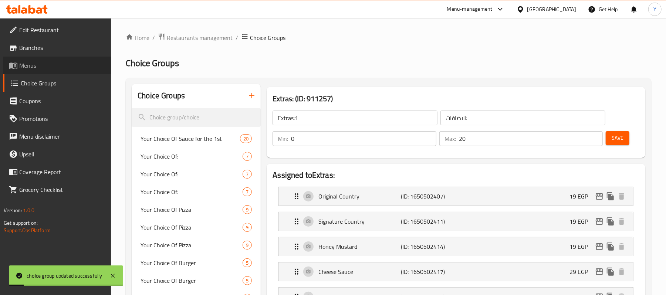
click at [26, 64] on span "Menus" at bounding box center [62, 65] width 86 height 9
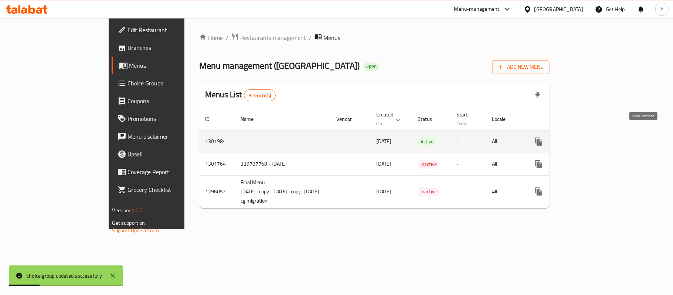
click at [597, 137] on icon "enhanced table" at bounding box center [592, 141] width 9 height 9
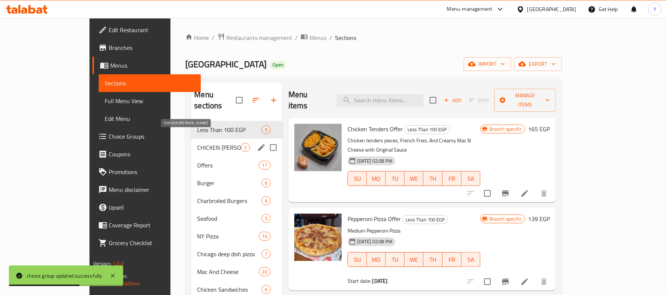
click at [197, 143] on span "CHICKEN [PERSON_NAME]" at bounding box center [218, 147] width 43 height 9
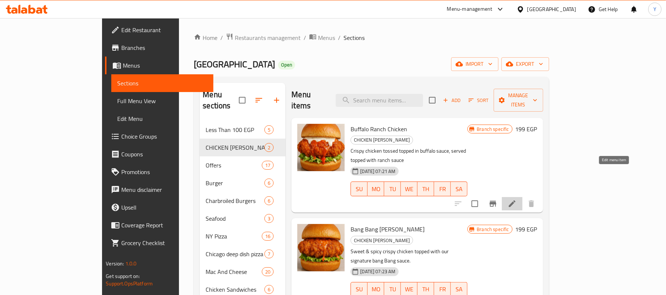
click at [515, 200] on icon at bounding box center [512, 203] width 7 height 7
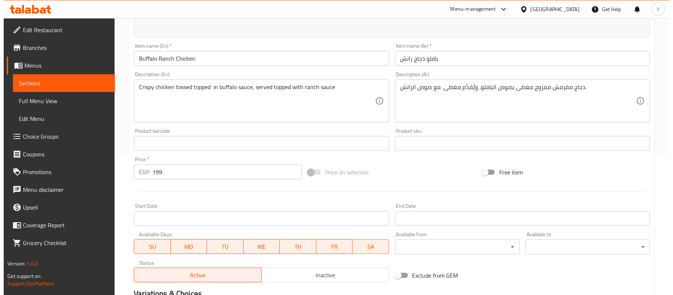
scroll to position [237, 0]
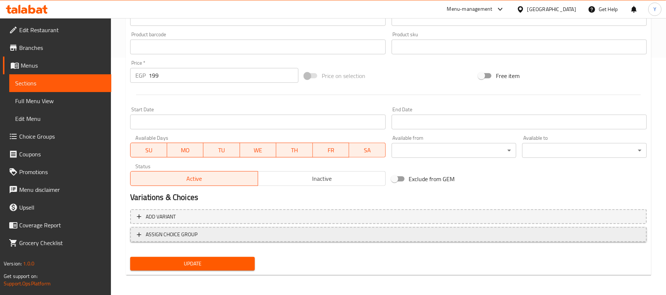
click at [298, 240] on button "ASSIGN CHOICE GROUP" at bounding box center [388, 234] width 516 height 15
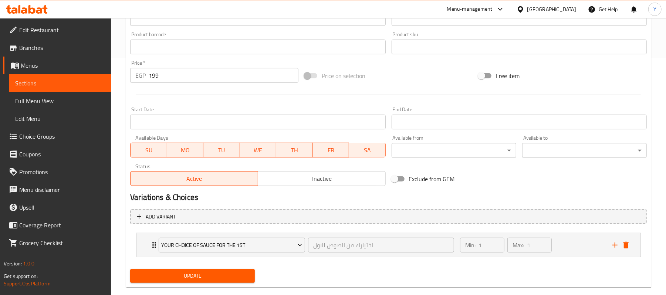
click at [298, 240] on button "Your Choice Of Sauce for the 1st" at bounding box center [232, 245] width 146 height 15
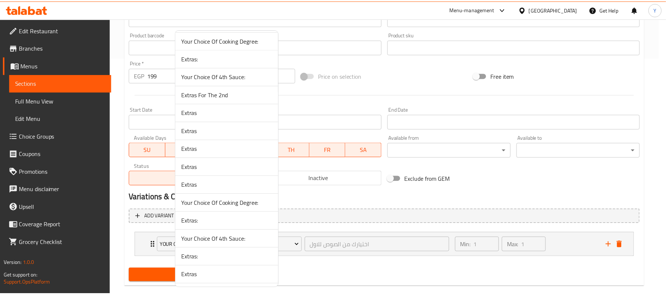
scroll to position [2733, 0]
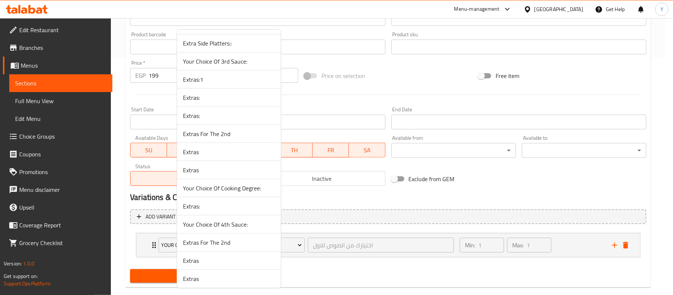
click at [240, 84] on span "Extras:1" at bounding box center [229, 79] width 92 height 9
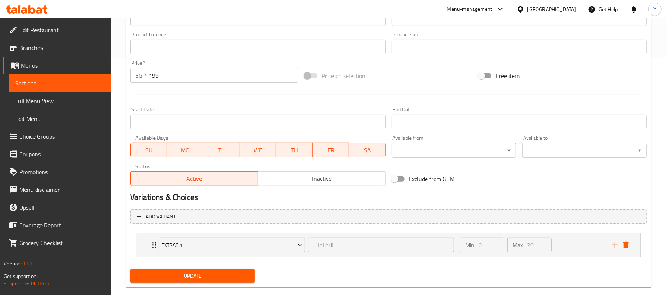
click at [200, 275] on span "Update" at bounding box center [192, 275] width 113 height 9
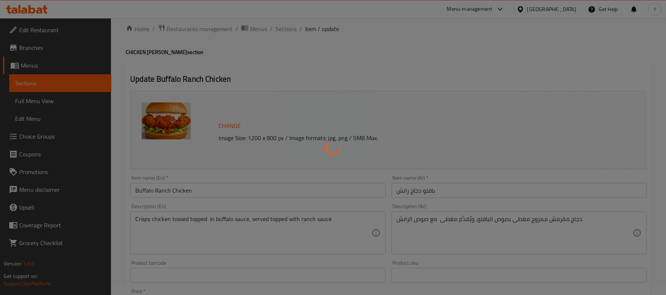
scroll to position [0, 0]
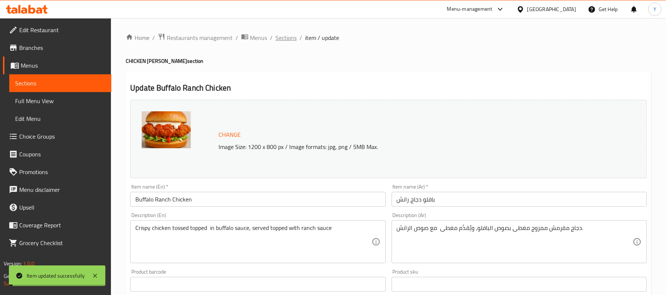
click at [280, 37] on span "Sections" at bounding box center [285, 37] width 21 height 9
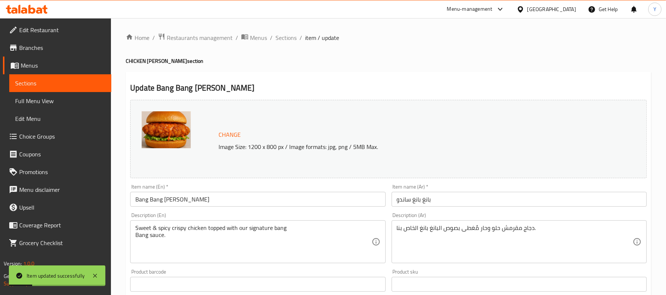
scroll to position [237, 0]
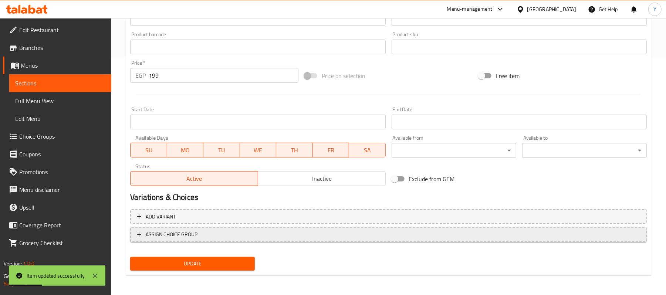
click at [209, 236] on span "ASSIGN CHOICE GROUP" at bounding box center [388, 234] width 503 height 9
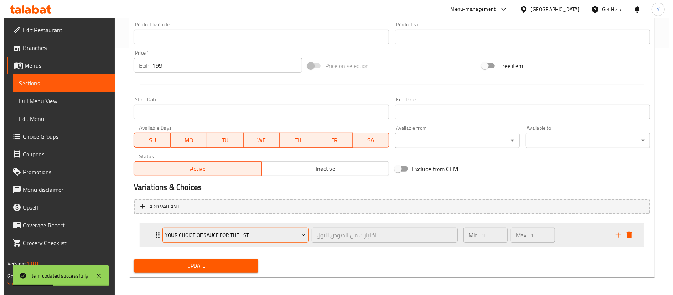
scroll to position [250, 0]
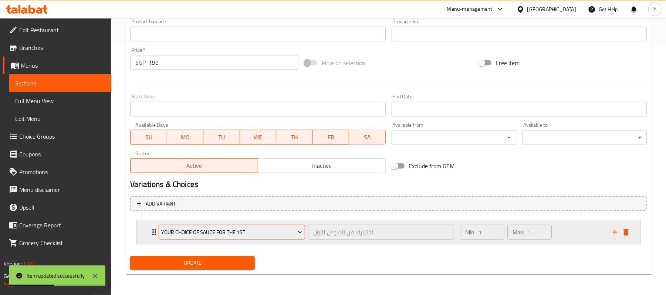
click at [263, 235] on span "Your Choice Of Sauce for the 1st" at bounding box center [232, 232] width 141 height 9
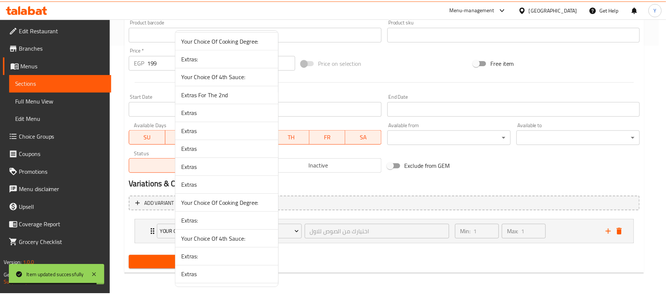
scroll to position [2733, 0]
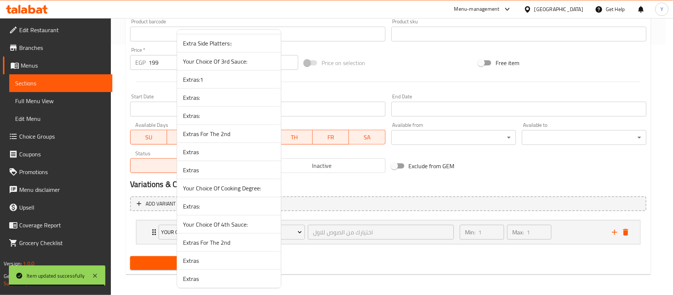
click at [230, 84] on span "Extras:1" at bounding box center [229, 79] width 92 height 9
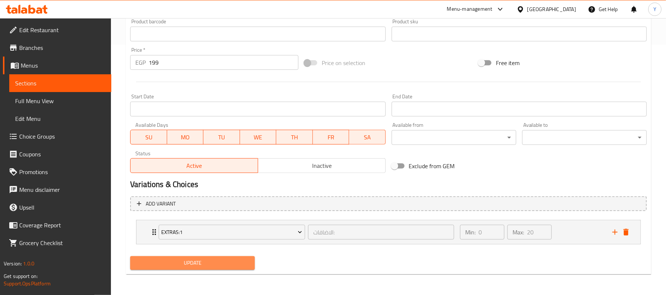
click at [200, 259] on span "Update" at bounding box center [192, 262] width 113 height 9
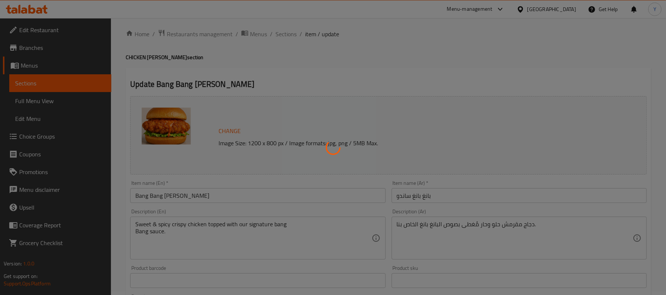
scroll to position [0, 0]
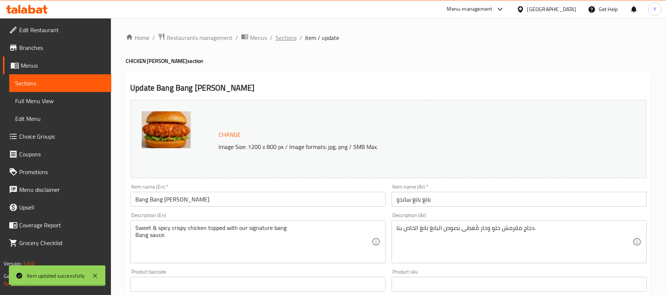
click at [286, 41] on span "Sections" at bounding box center [285, 37] width 21 height 9
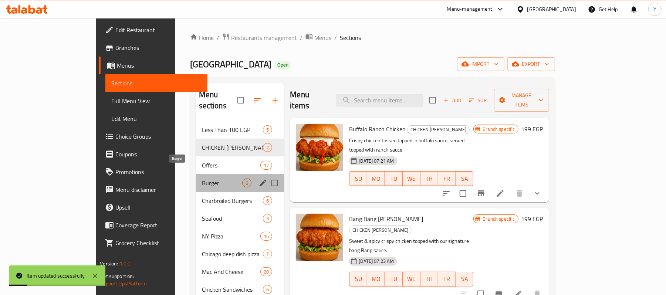
click at [202, 179] on span "Burger" at bounding box center [222, 183] width 41 height 9
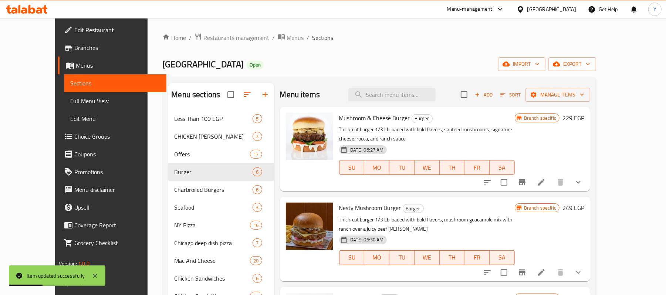
click at [583, 178] on icon "show more" at bounding box center [578, 182] width 9 height 9
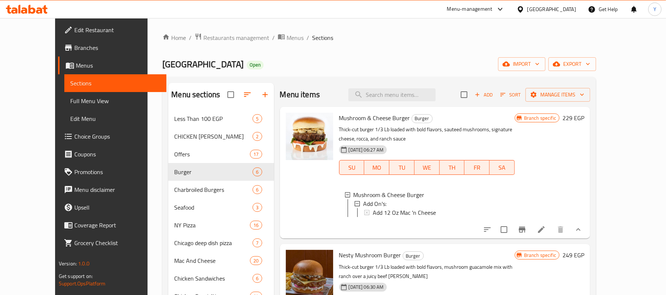
click at [546, 234] on icon at bounding box center [541, 229] width 9 height 9
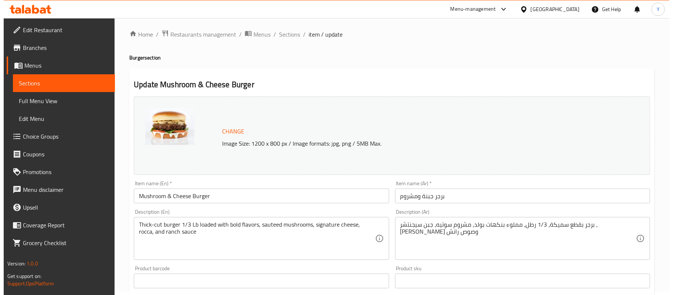
scroll to position [250, 0]
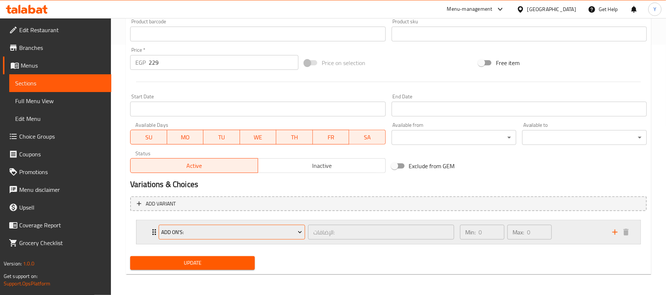
click at [237, 234] on span "Add On's:" at bounding box center [232, 232] width 141 height 9
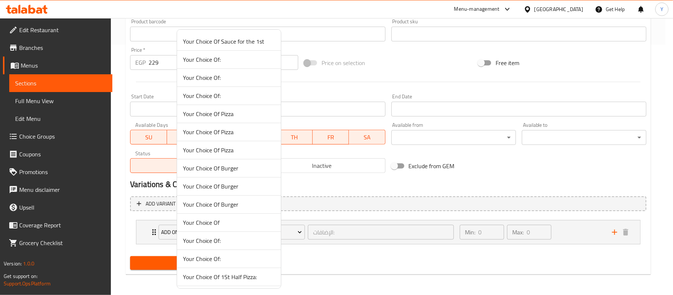
click at [339, 262] on div at bounding box center [336, 147] width 673 height 295
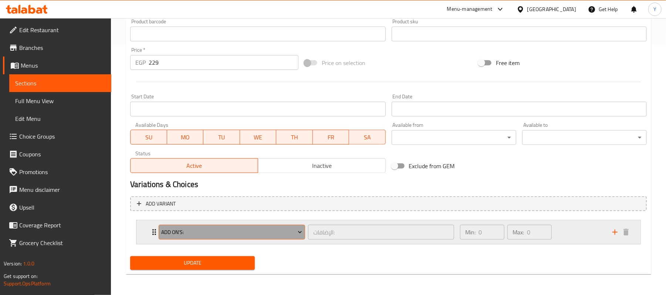
click at [190, 228] on span "Add On's:" at bounding box center [232, 232] width 141 height 9
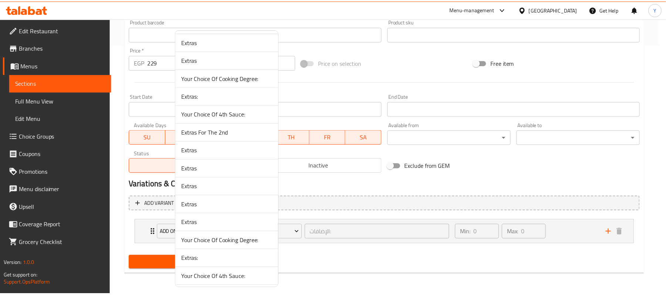
scroll to position [2733, 0]
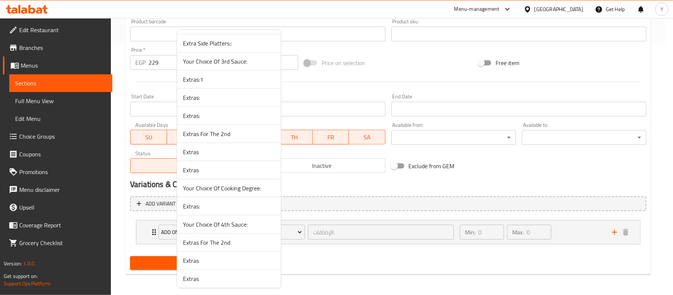
click at [222, 84] on span "Extras:1" at bounding box center [229, 79] width 92 height 9
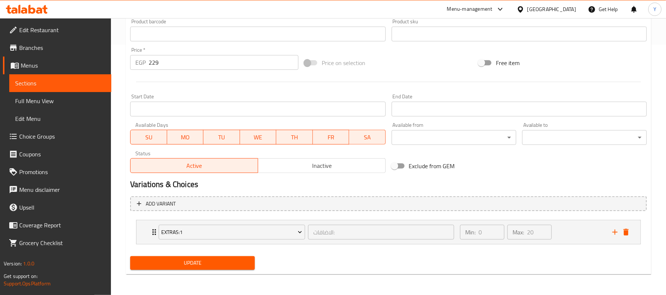
click at [197, 265] on span "Update" at bounding box center [192, 262] width 113 height 9
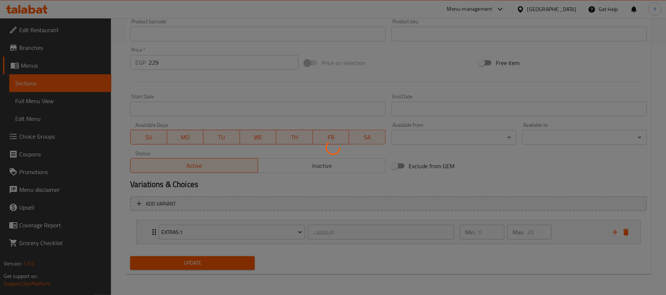
scroll to position [0, 0]
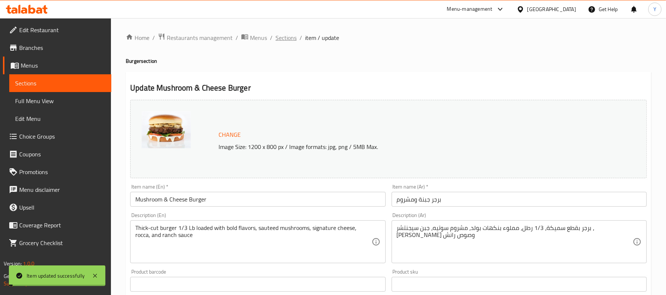
click at [288, 36] on span "Sections" at bounding box center [285, 37] width 21 height 9
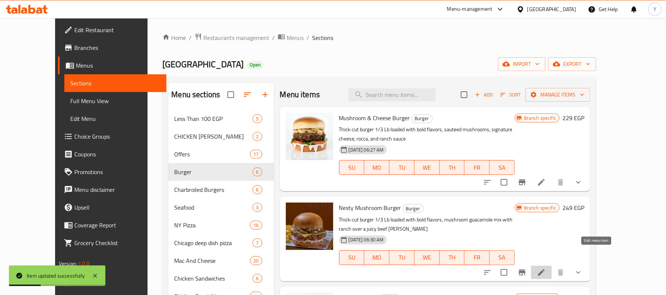
click at [546, 268] on icon at bounding box center [541, 272] width 9 height 9
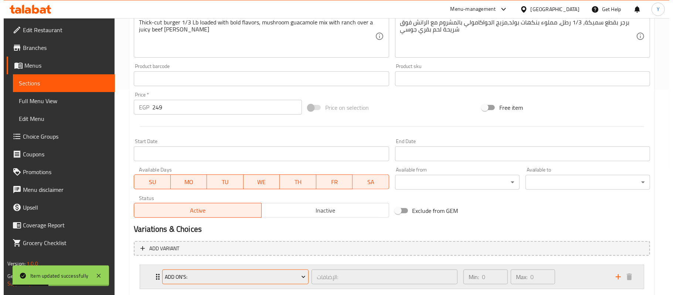
scroll to position [250, 0]
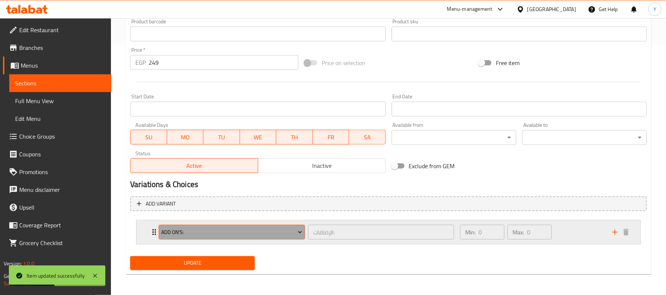
click at [231, 239] on button "Add On's:" at bounding box center [232, 232] width 146 height 15
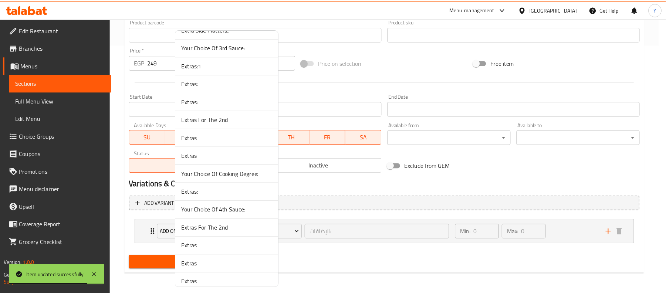
scroll to position [2733, 0]
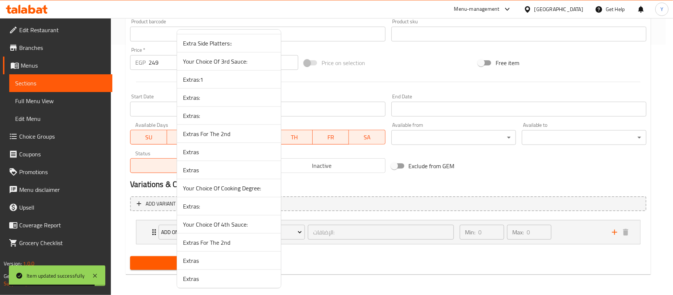
click at [224, 84] on span "Extras:1" at bounding box center [229, 79] width 92 height 9
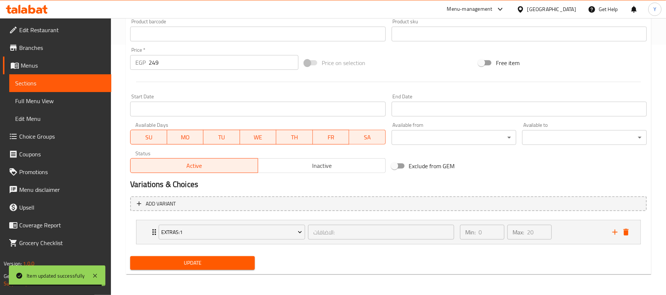
click at [177, 262] on span "Update" at bounding box center [192, 262] width 113 height 9
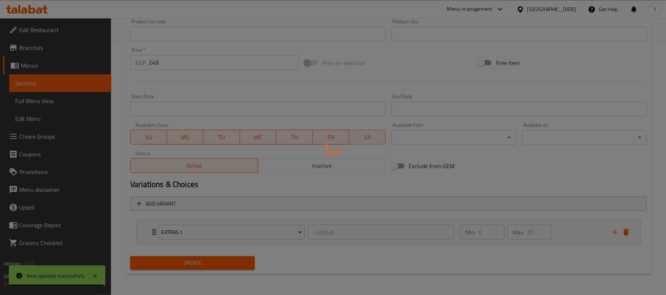
scroll to position [0, 0]
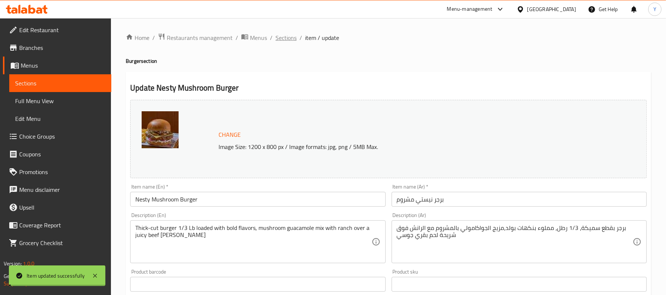
click at [281, 37] on span "Sections" at bounding box center [285, 37] width 21 height 9
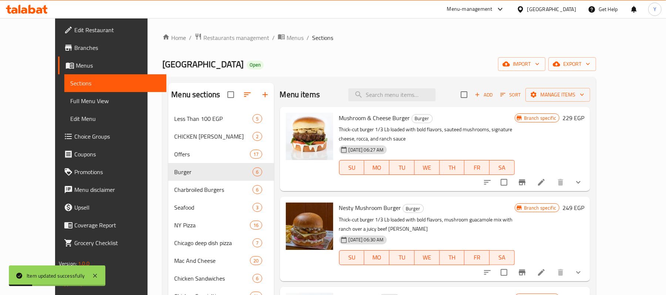
scroll to position [148, 0]
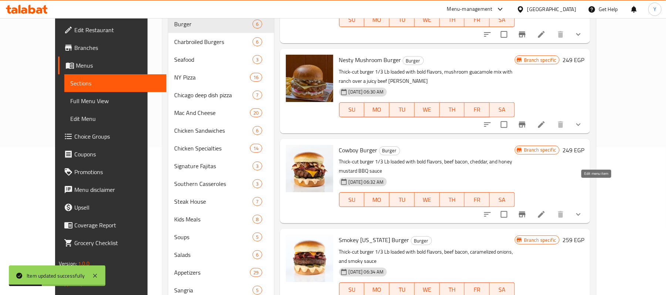
click at [546, 210] on icon at bounding box center [541, 214] width 9 height 9
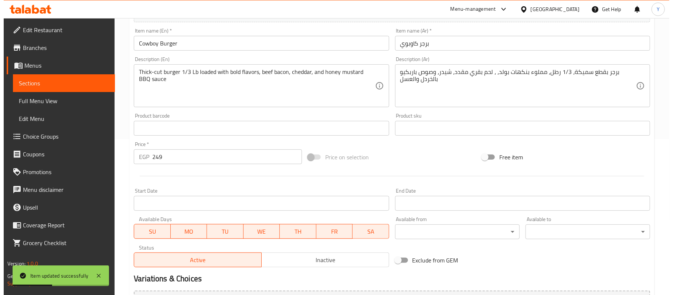
scroll to position [250, 0]
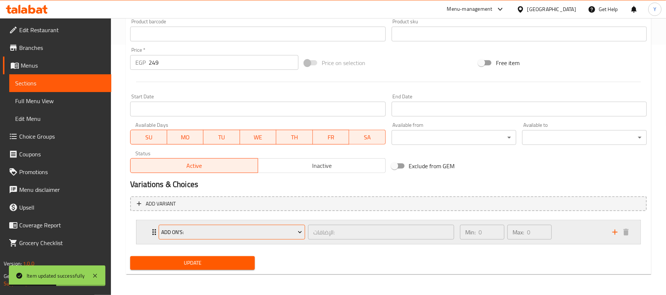
click at [220, 228] on span "Add On's:" at bounding box center [232, 232] width 141 height 9
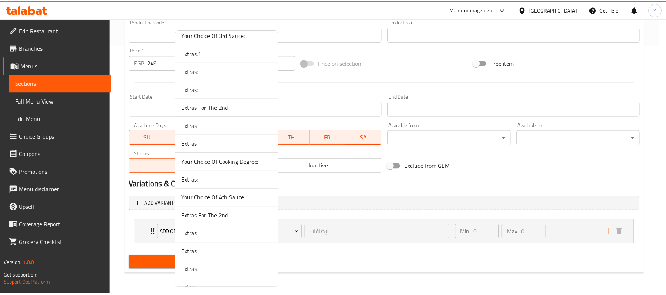
scroll to position [2733, 0]
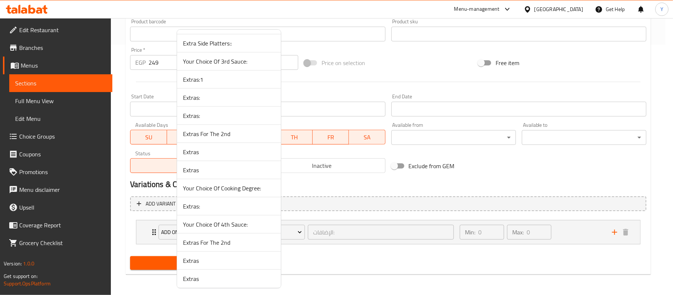
click at [222, 84] on span "Extras:1" at bounding box center [229, 79] width 92 height 9
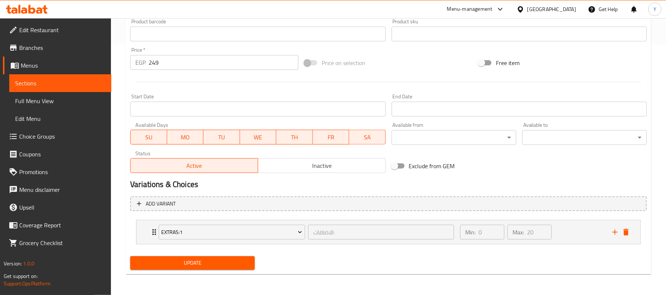
click at [210, 271] on div "Update" at bounding box center [192, 263] width 130 height 20
click at [215, 261] on span "Update" at bounding box center [192, 262] width 113 height 9
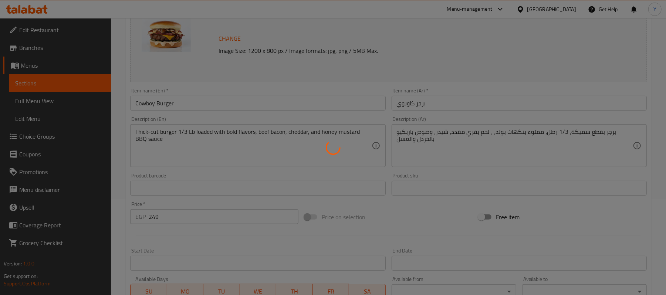
scroll to position [0, 0]
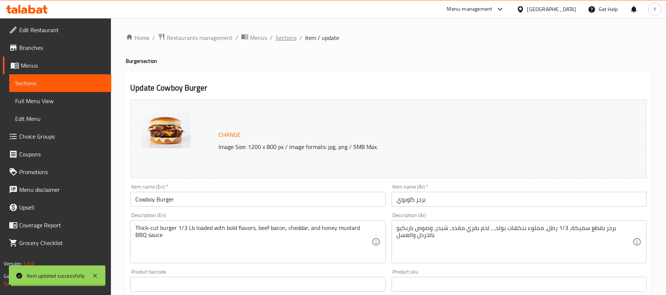
click at [283, 37] on span "Sections" at bounding box center [285, 37] width 21 height 9
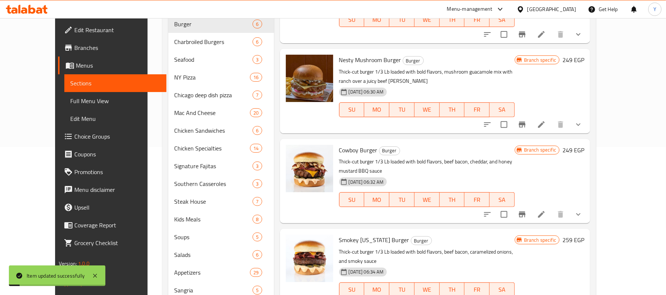
scroll to position [296, 0]
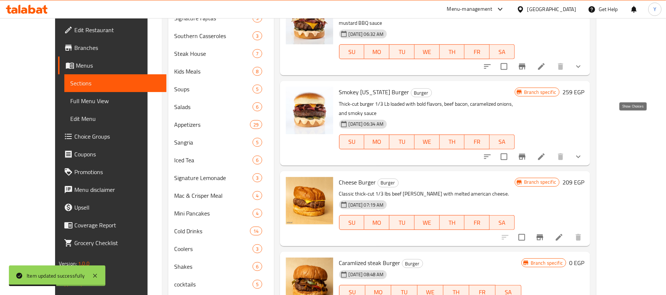
click at [583, 152] on icon "show more" at bounding box center [578, 156] width 9 height 9
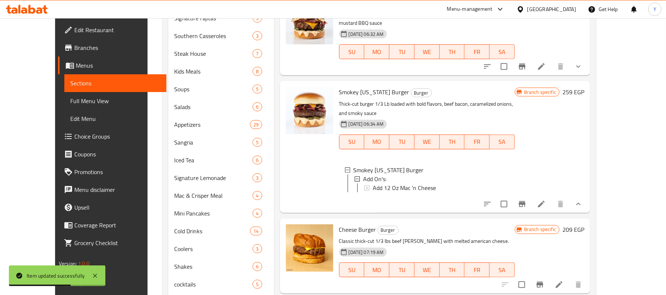
click at [546, 200] on icon at bounding box center [541, 204] width 9 height 9
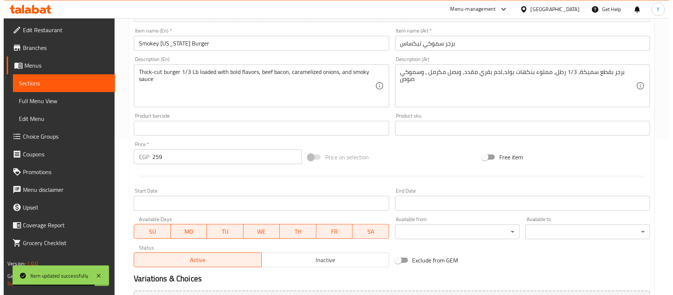
scroll to position [250, 0]
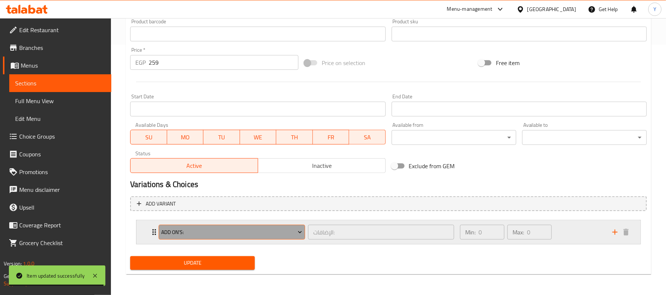
click at [271, 235] on span "Add On's:" at bounding box center [232, 232] width 141 height 9
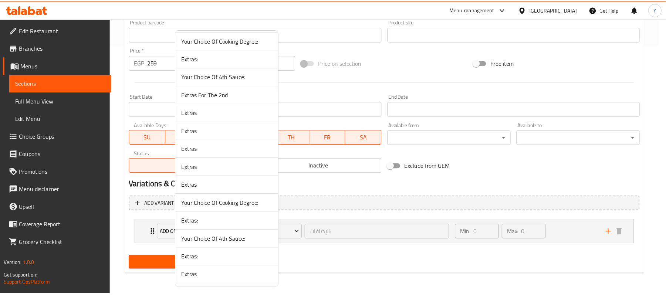
scroll to position [2733, 0]
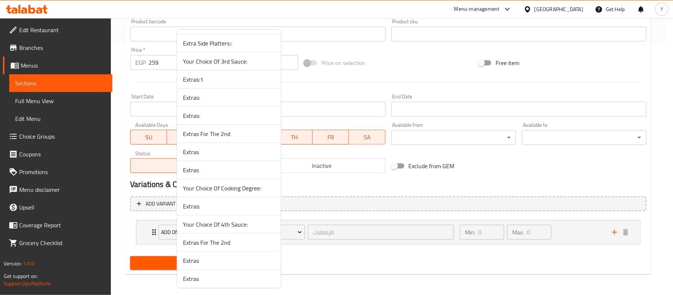
click at [234, 84] on span "Extras:1" at bounding box center [229, 79] width 92 height 9
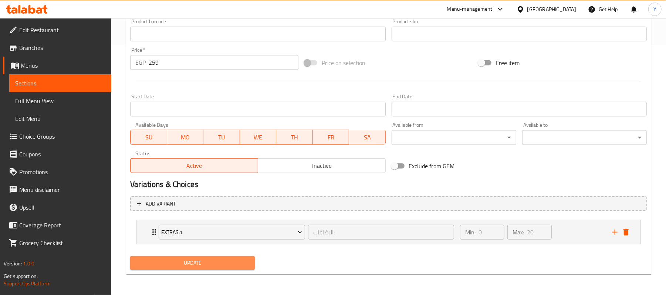
click at [206, 261] on span "Update" at bounding box center [192, 262] width 113 height 9
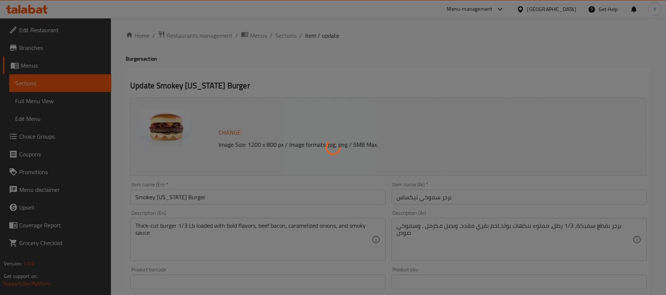
scroll to position [0, 0]
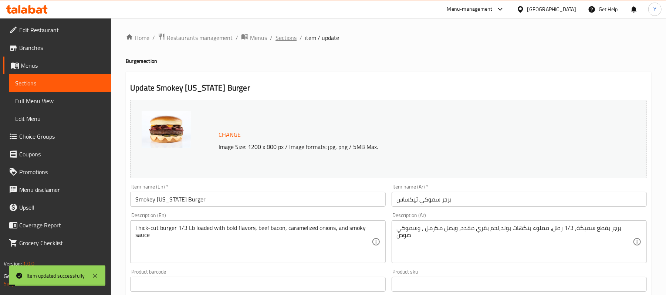
click at [282, 35] on span "Sections" at bounding box center [285, 37] width 21 height 9
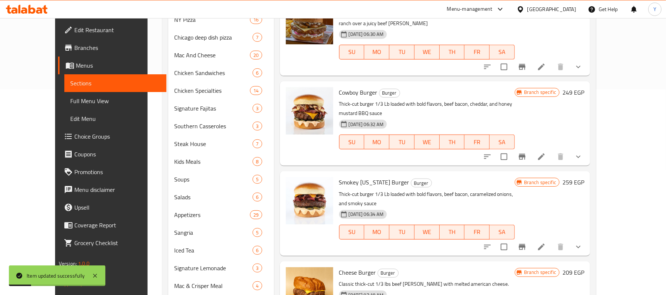
scroll to position [353, 0]
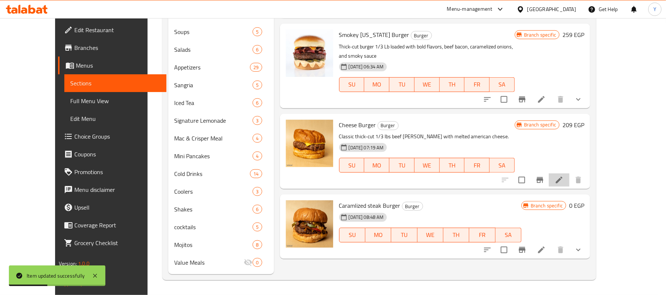
click at [569, 173] on li at bounding box center [559, 179] width 21 height 13
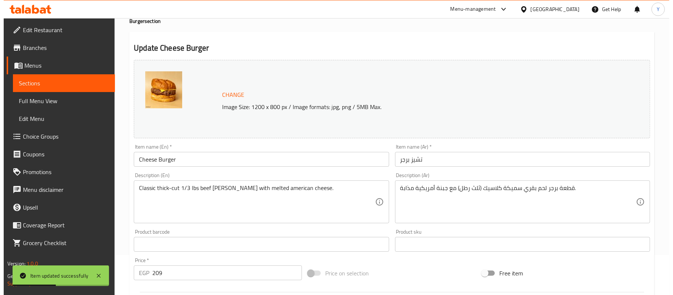
scroll to position [237, 0]
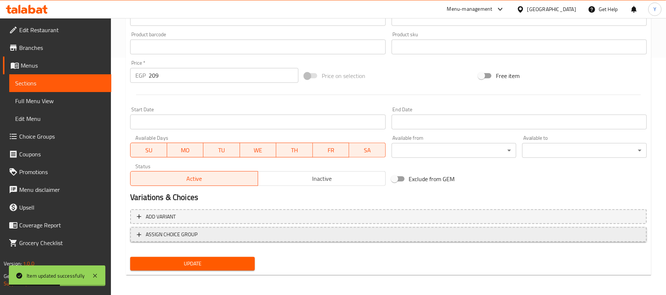
click at [217, 234] on span "ASSIGN CHOICE GROUP" at bounding box center [388, 234] width 503 height 9
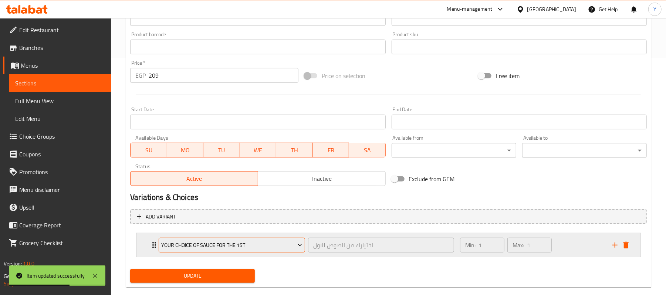
click at [227, 247] on span "Your Choice Of Sauce for the 1st" at bounding box center [232, 245] width 141 height 9
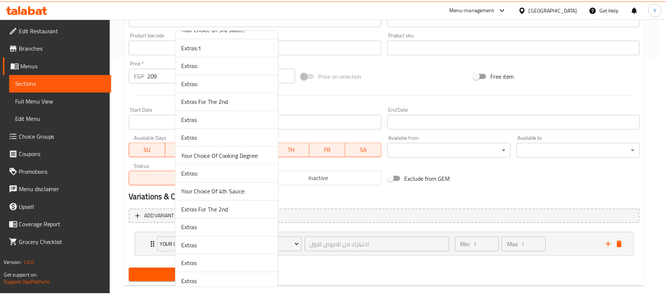
scroll to position [2733, 0]
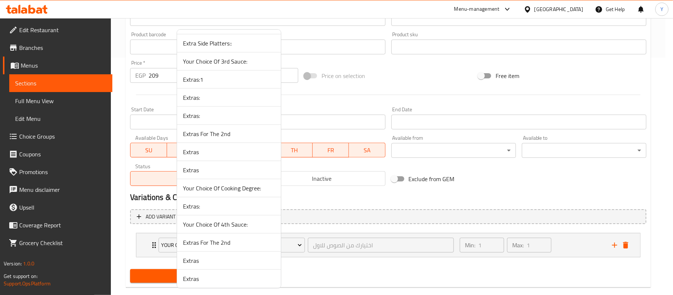
click at [227, 89] on li "Extras:1" at bounding box center [229, 80] width 104 height 18
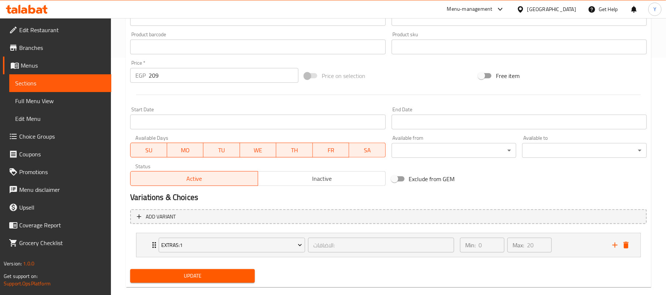
click at [204, 275] on span "Update" at bounding box center [192, 275] width 113 height 9
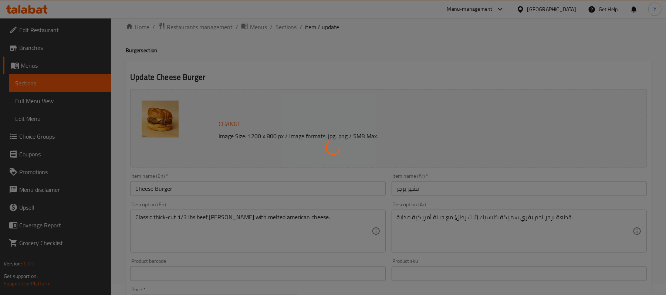
scroll to position [0, 0]
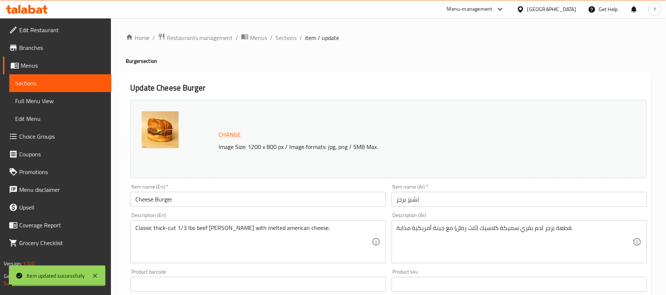
drag, startPoint x: 281, startPoint y: 39, endPoint x: 281, endPoint y: 46, distance: 7.0
click at [281, 39] on span "Sections" at bounding box center [285, 37] width 21 height 9
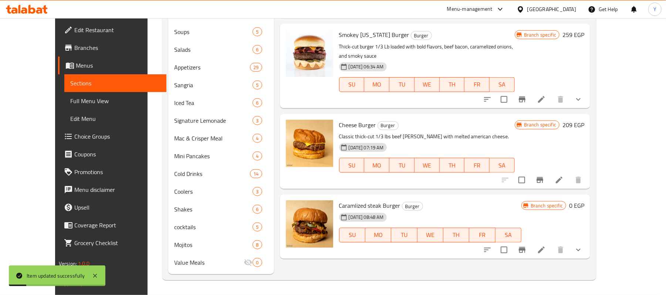
click at [546, 245] on icon at bounding box center [541, 249] width 9 height 9
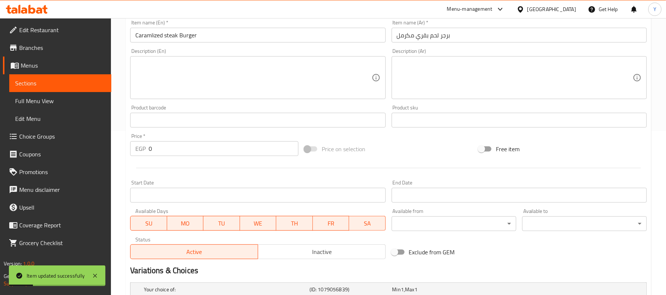
scroll to position [277, 0]
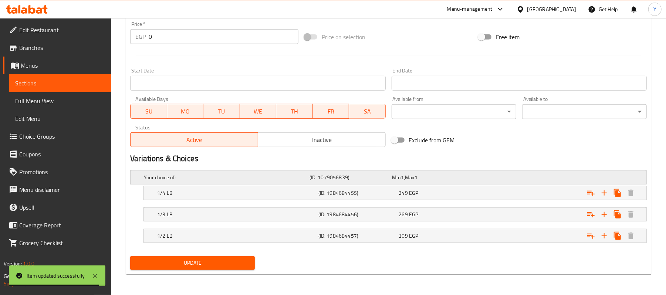
click at [352, 174] on h5 "(ID: 1079056839)" at bounding box center [349, 177] width 80 height 7
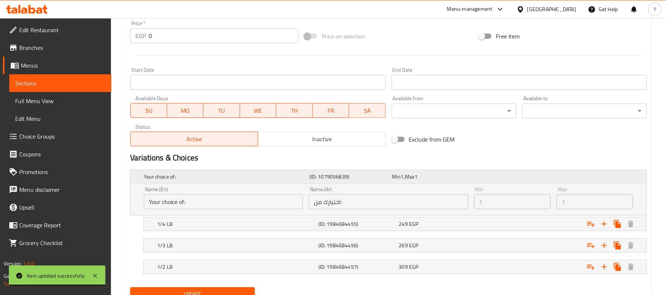
click at [352, 174] on h5 "(ID: 1079056839)" at bounding box center [349, 176] width 80 height 7
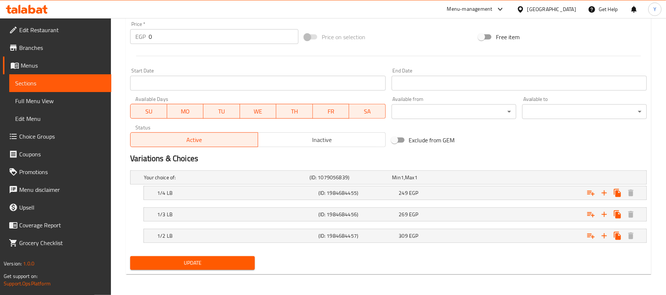
scroll to position [0, 0]
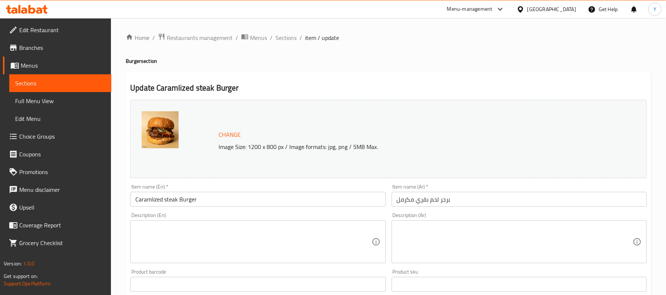
click at [292, 36] on span "Sections" at bounding box center [285, 37] width 21 height 9
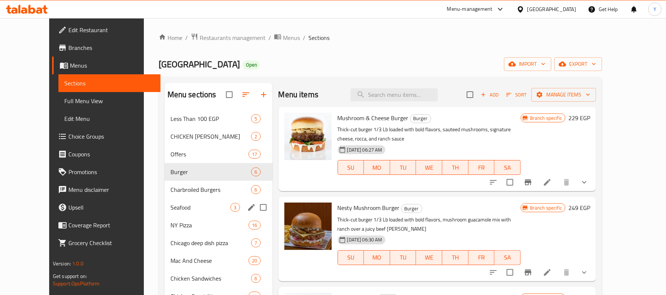
click at [205, 197] on div "Charbroiled Burgers 6" at bounding box center [218, 190] width 108 height 18
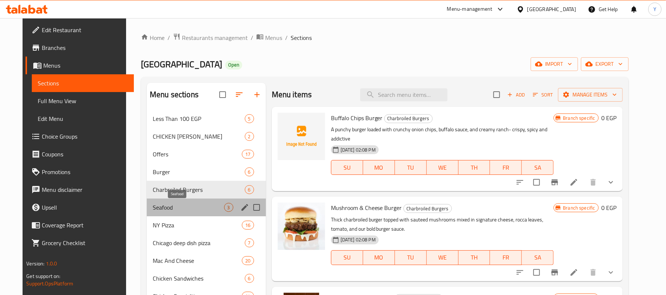
click at [200, 204] on span "Seafood" at bounding box center [188, 207] width 71 height 9
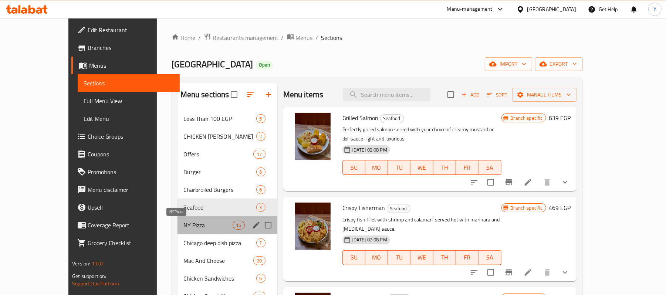
click at [200, 224] on span "NY Pizza" at bounding box center [208, 225] width 50 height 9
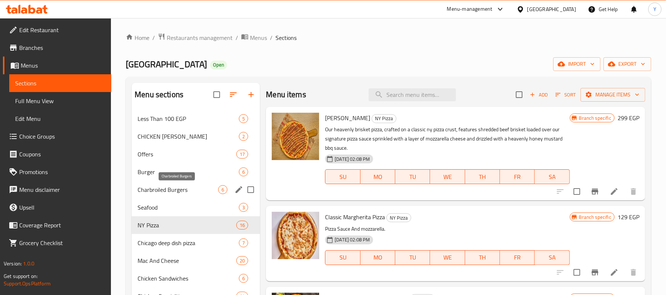
click at [184, 191] on span "Charbroiled Burgers" at bounding box center [178, 189] width 81 height 9
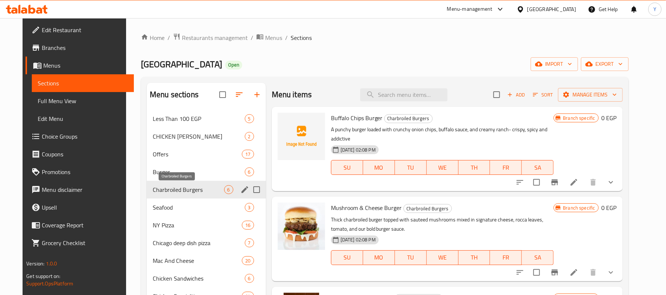
click at [216, 193] on span "Charbroiled Burgers" at bounding box center [188, 189] width 71 height 9
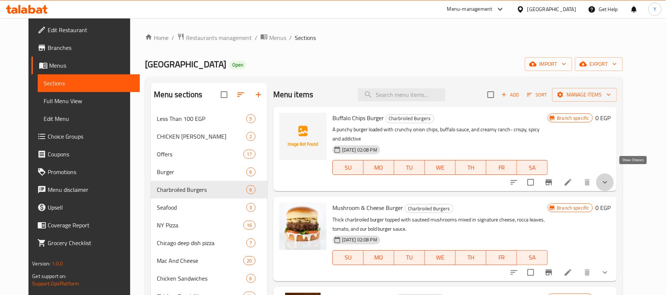
click at [609, 178] on icon "show more" at bounding box center [604, 182] width 9 height 9
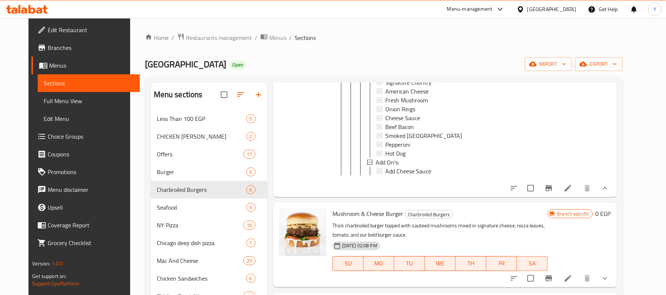
scroll to position [600, 0]
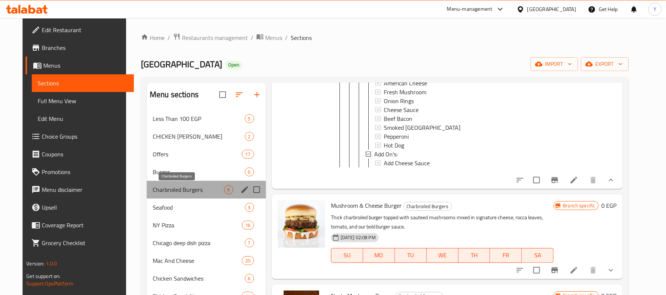
click at [216, 189] on span "Charbroiled Burgers" at bounding box center [188, 189] width 71 height 9
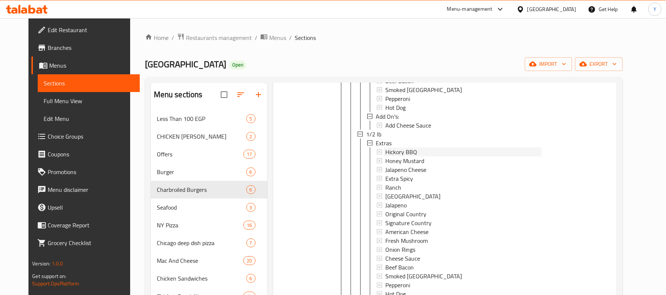
scroll to position [353, 0]
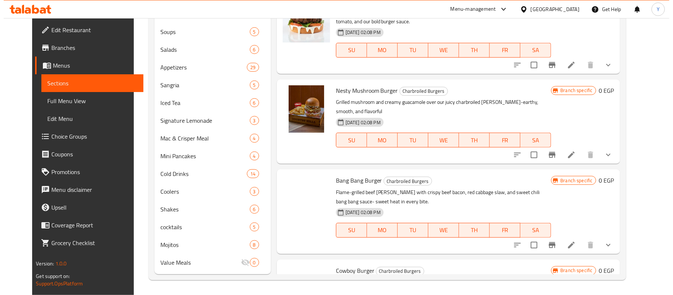
scroll to position [0, 0]
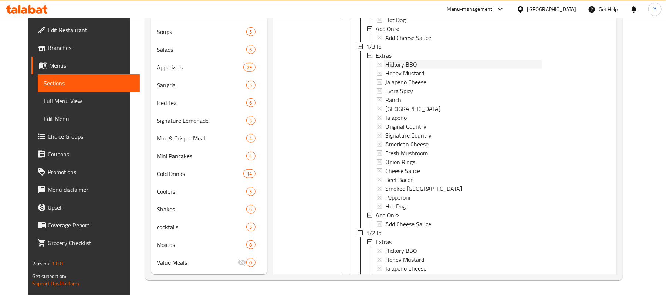
click at [413, 60] on div "Hickory BBQ" at bounding box center [463, 64] width 157 height 9
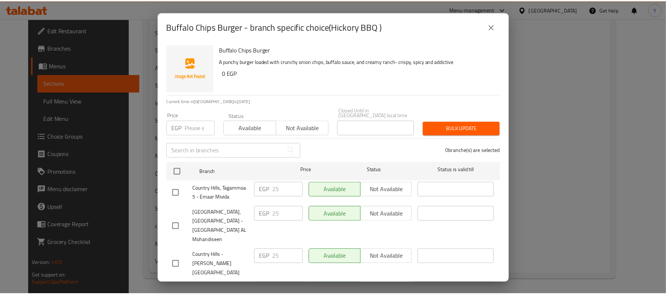
scroll to position [296, 0]
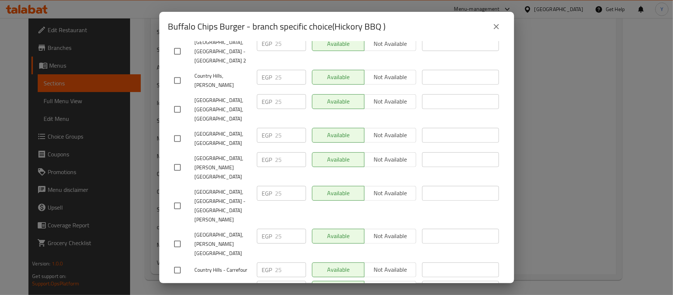
click at [503, 28] on button "close" at bounding box center [497, 27] width 18 height 18
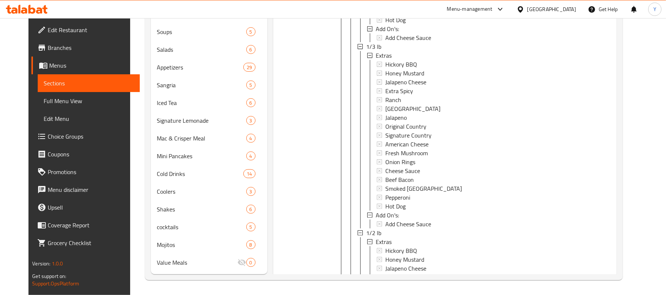
scroll to position [314, 0]
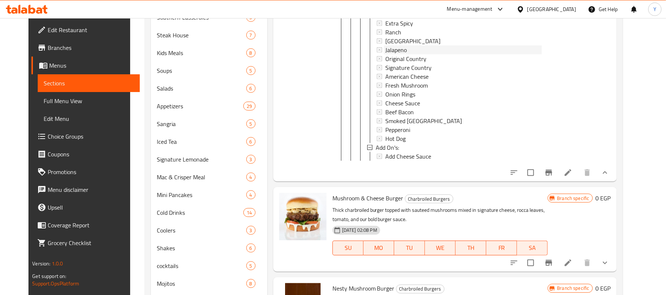
click at [415, 113] on div "Menu items Add Sort Manage items Buffalo Chips Burger Charbroiled Burgers A pun…" at bounding box center [441, 41] width 349 height 544
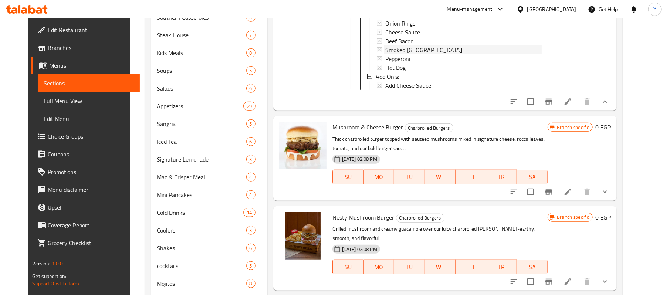
click at [410, 45] on span "Smoked [GEOGRAPHIC_DATA]" at bounding box center [423, 49] width 77 height 9
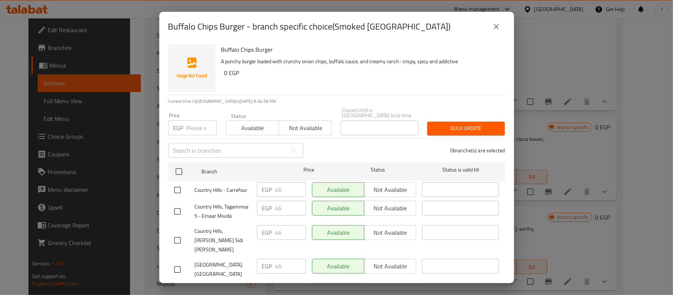
click at [487, 27] on div "Buffalo Chips Burger - branch specific choice(Smoked [GEOGRAPHIC_DATA])" at bounding box center [336, 27] width 337 height 18
click at [495, 28] on icon "close" at bounding box center [496, 26] width 5 height 5
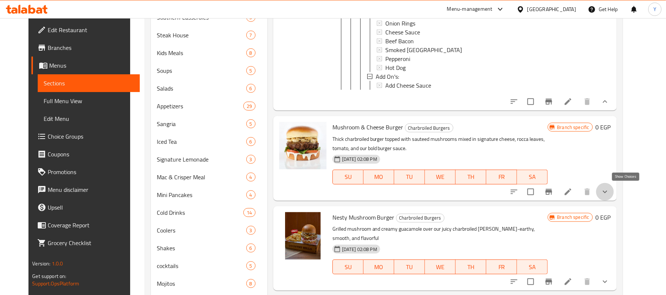
click at [609, 190] on icon "show more" at bounding box center [604, 191] width 9 height 9
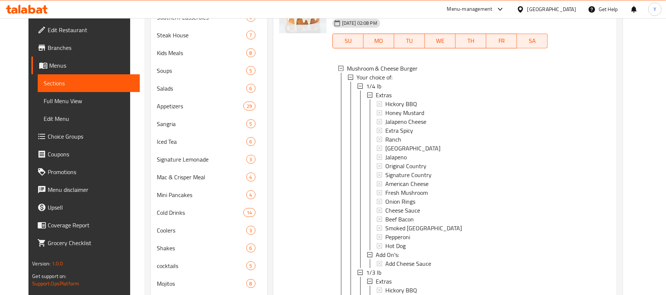
scroll to position [512, 0]
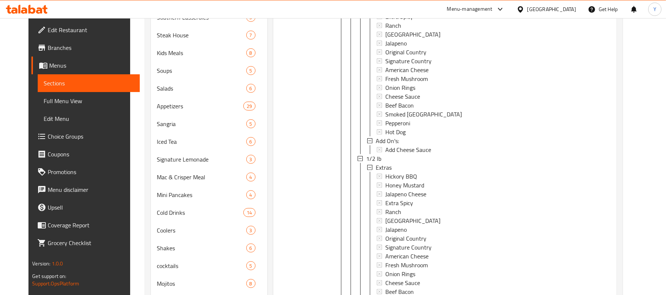
scroll to position [353, 0]
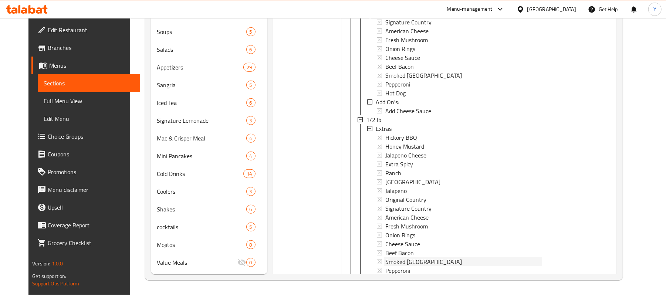
click at [419, 108] on div "Extras Hickory BBQ Honey Mustard Jalapeno Cheese Extra Spicy Ranch Thousand Isl…" at bounding box center [454, 26] width 175 height 177
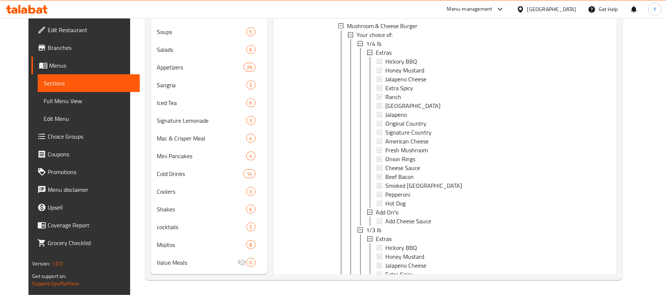
scroll to position [351, 0]
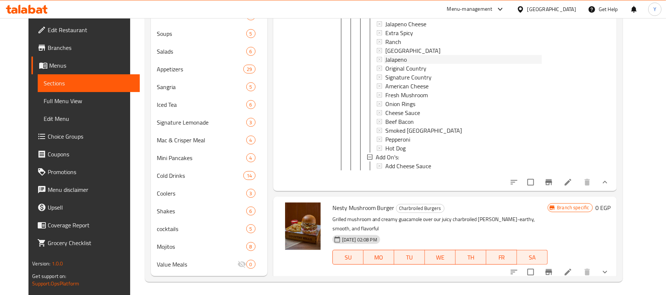
click at [426, 61] on div "Hickory BBQ Honey Mustard Jalapeno Cheese Extra Spicy Ranch [GEOGRAPHIC_DATA] J…" at bounding box center [459, 77] width 165 height 151
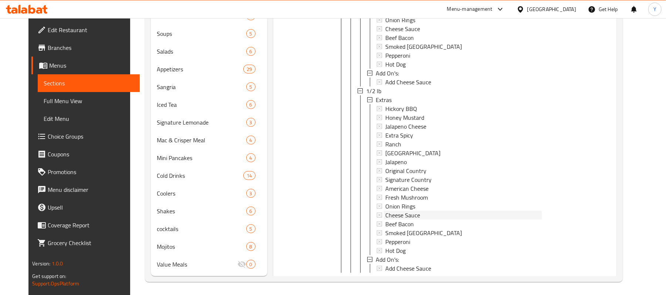
scroll to position [744, 0]
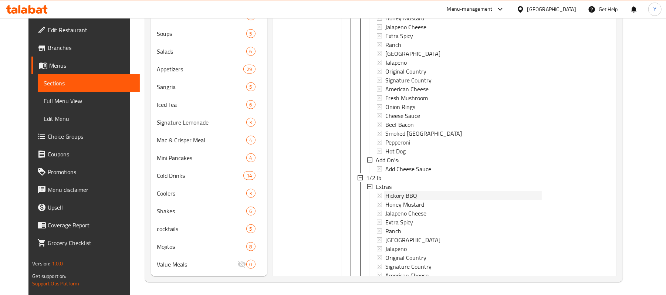
click at [394, 191] on span "Hickory BBQ" at bounding box center [401, 195] width 32 height 9
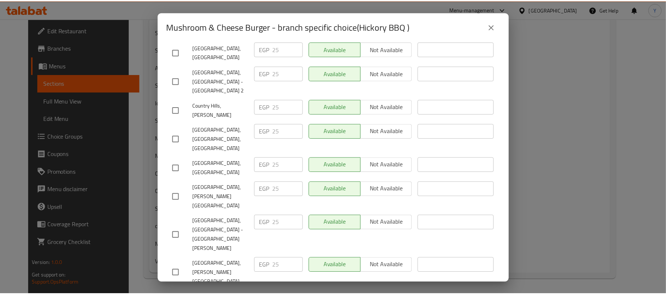
scroll to position [315, 0]
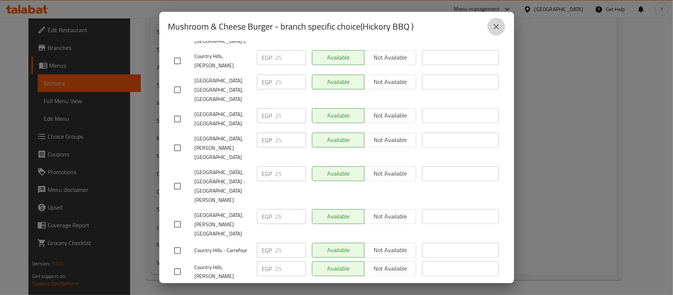
click at [499, 30] on icon "close" at bounding box center [496, 26] width 9 height 9
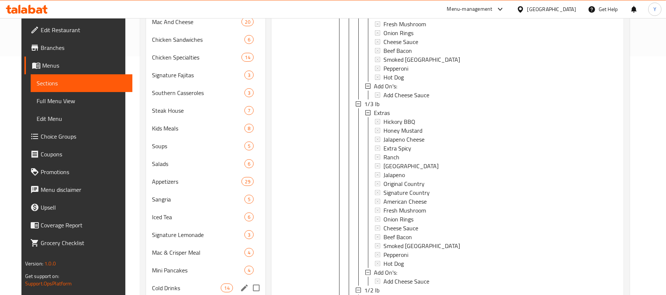
scroll to position [206, 0]
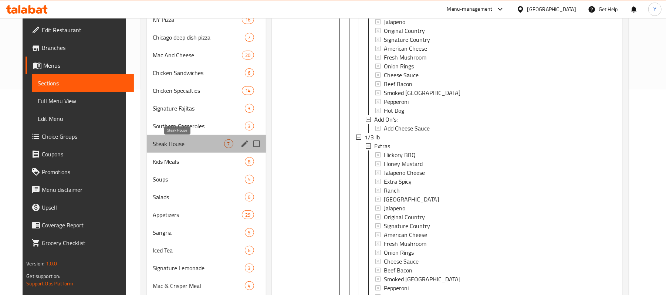
click at [179, 141] on span "Steak House" at bounding box center [188, 143] width 71 height 9
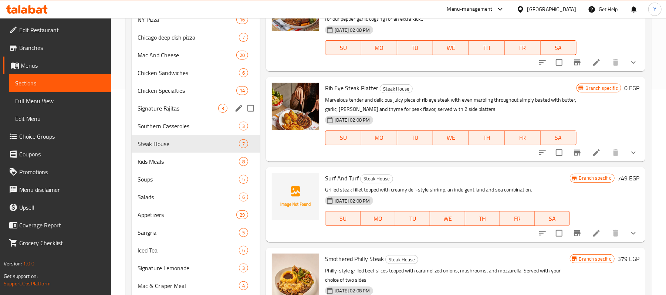
scroll to position [58, 0]
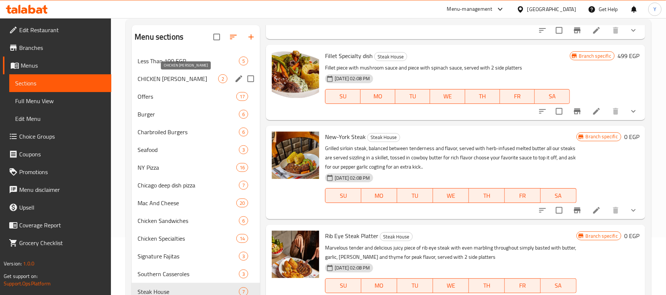
click at [191, 77] on span "CHICKEN [PERSON_NAME]" at bounding box center [178, 78] width 81 height 9
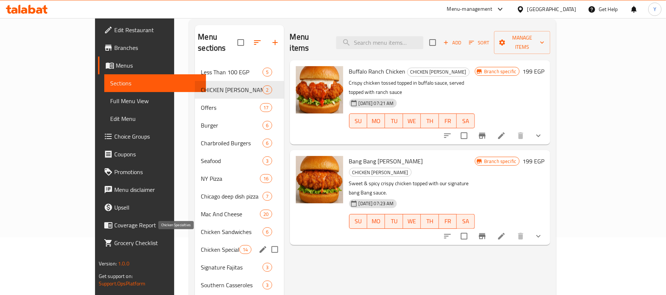
click at [201, 245] on span "Chicken Specialties" at bounding box center [220, 249] width 38 height 9
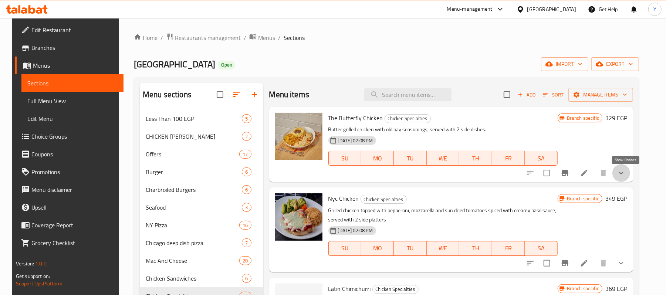
click at [625, 176] on icon "show more" at bounding box center [621, 173] width 9 height 9
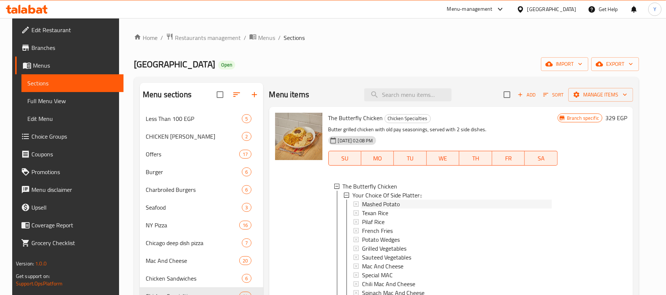
click at [404, 207] on div "Mashed Potato" at bounding box center [457, 204] width 190 height 9
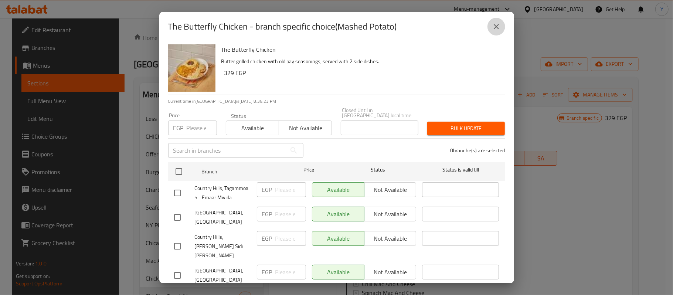
click at [501, 24] on button "close" at bounding box center [497, 27] width 18 height 18
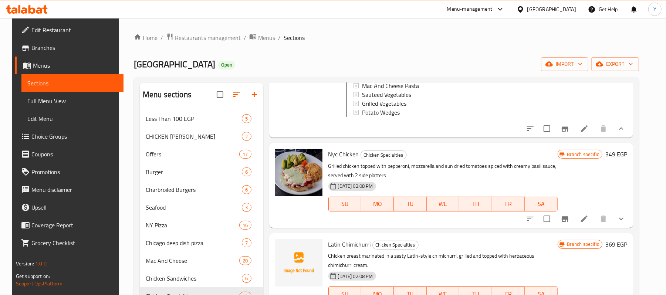
scroll to position [148, 0]
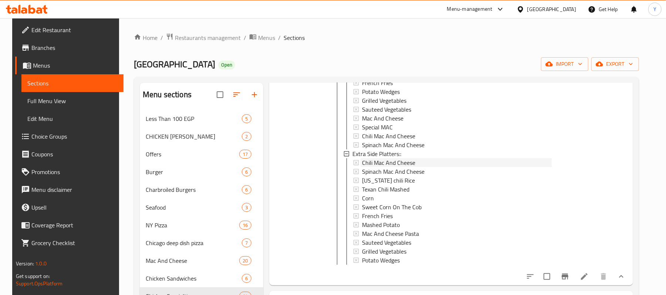
click at [397, 164] on span "Chili Mac And Cheese" at bounding box center [388, 162] width 53 height 9
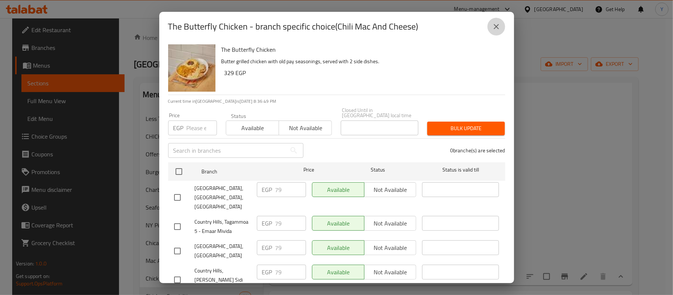
click at [497, 27] on icon "close" at bounding box center [496, 26] width 5 height 5
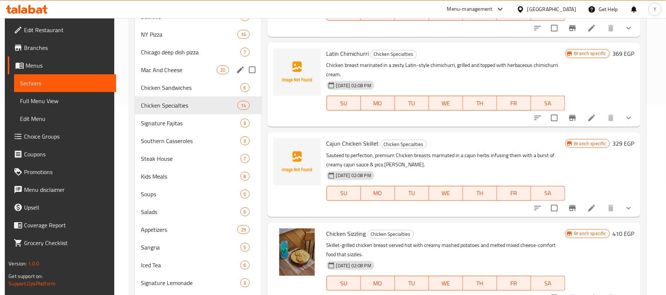
scroll to position [206, 0]
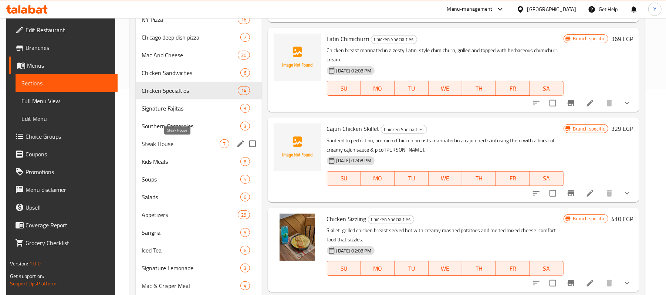
click at [194, 147] on span "Steak House" at bounding box center [181, 143] width 78 height 9
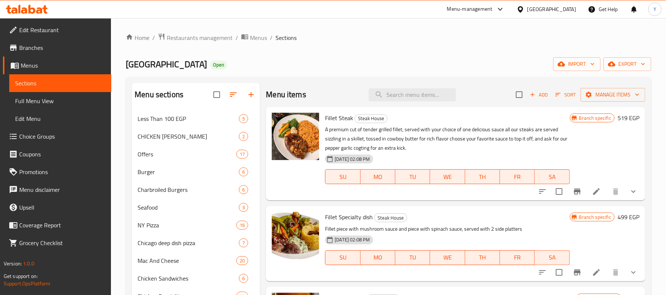
click at [624, 189] on button "show more" at bounding box center [633, 192] width 18 height 18
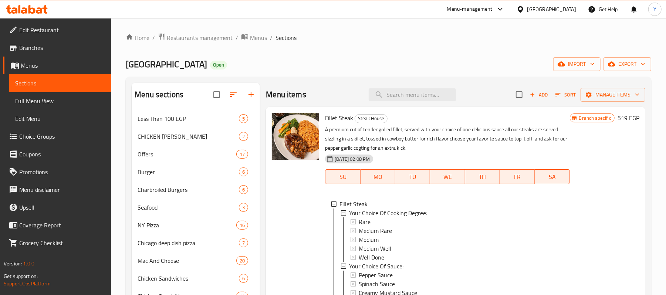
scroll to position [148, 0]
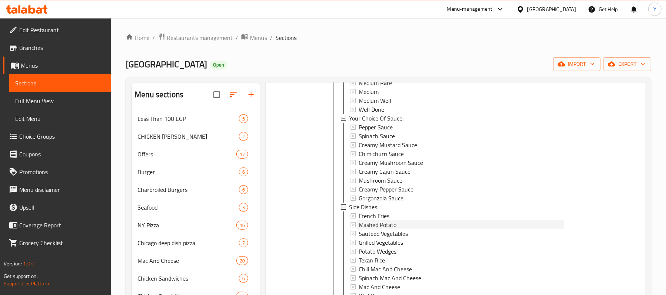
click at [441, 221] on div "Mashed Potato" at bounding box center [461, 224] width 205 height 9
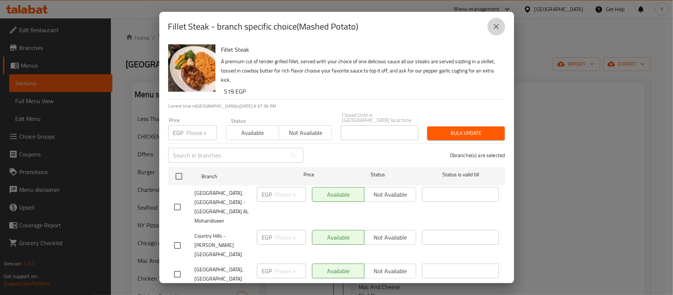
click at [488, 31] on button "close" at bounding box center [497, 27] width 18 height 18
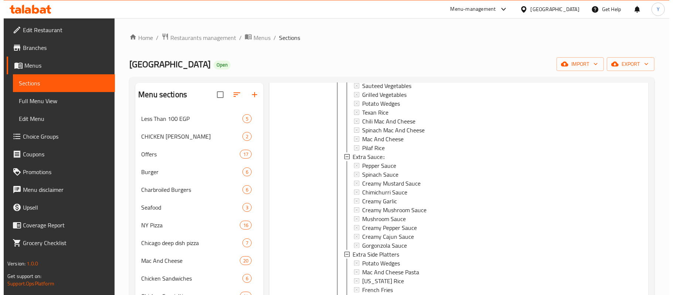
scroll to position [444, 0]
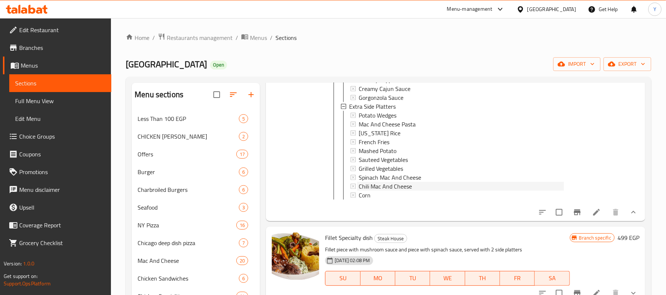
click at [400, 187] on span "Chili Mac And Cheese" at bounding box center [385, 186] width 53 height 9
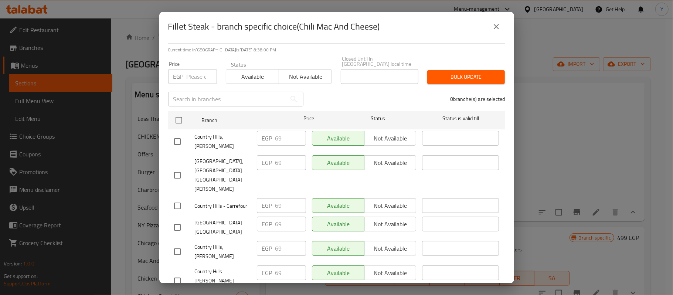
scroll to position [24, 0]
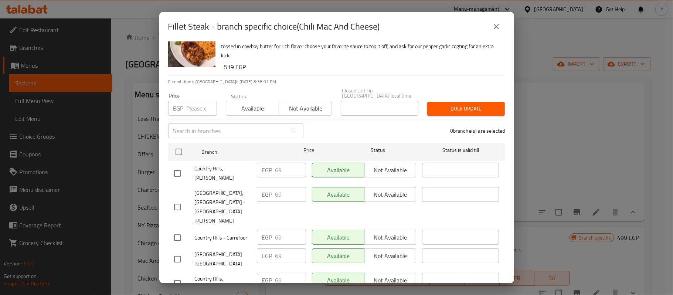
click at [494, 32] on button "close" at bounding box center [497, 27] width 18 height 18
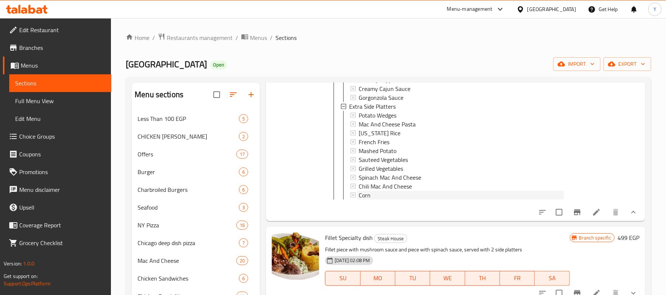
click at [400, 200] on div "Corn" at bounding box center [461, 195] width 205 height 9
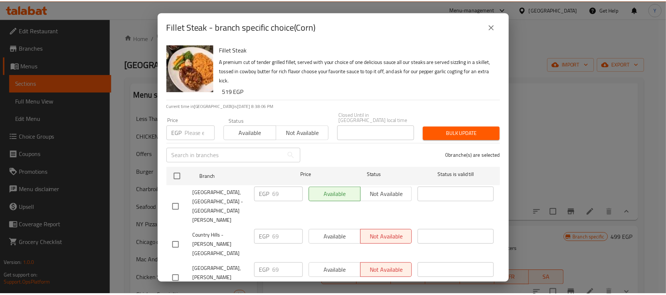
scroll to position [320, 0]
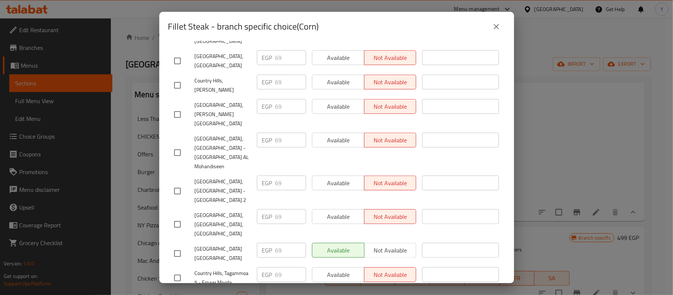
click at [499, 28] on icon "close" at bounding box center [496, 26] width 5 height 5
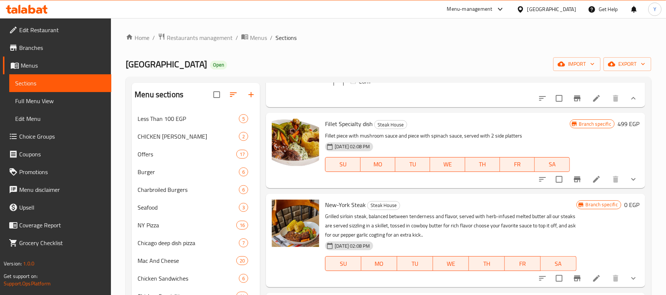
scroll to position [575, 0]
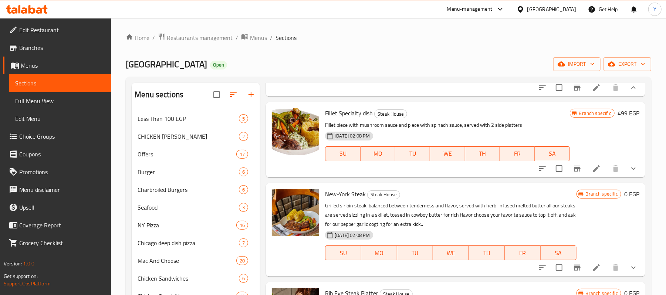
click at [628, 175] on button "show more" at bounding box center [633, 169] width 18 height 18
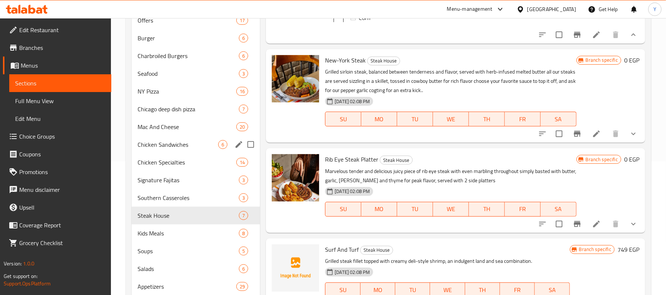
scroll to position [0, 0]
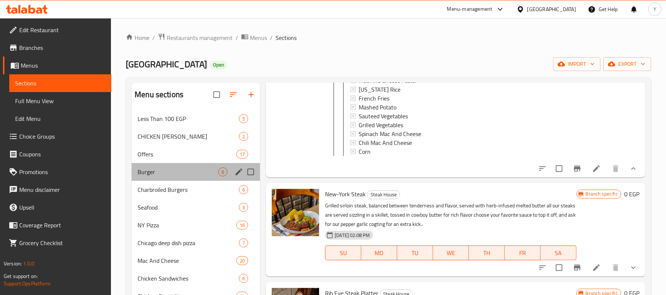
click at [218, 163] on div "Burger 6" at bounding box center [196, 172] width 128 height 18
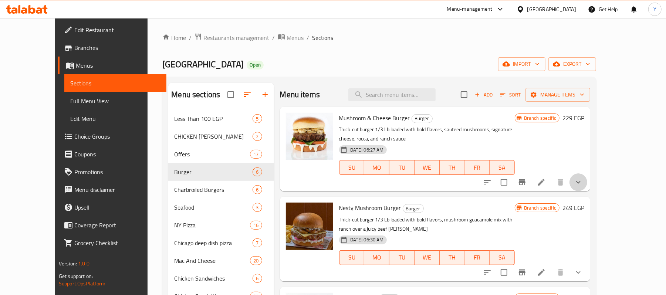
click at [587, 173] on button "show more" at bounding box center [578, 182] width 18 height 18
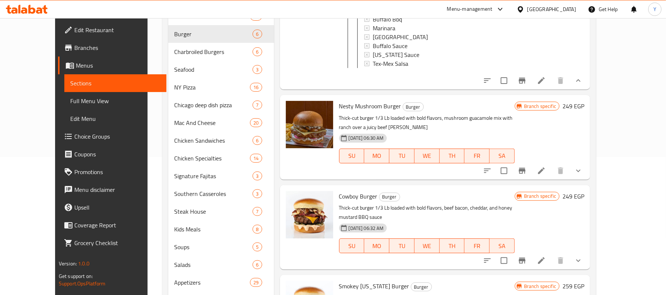
scroll to position [148, 0]
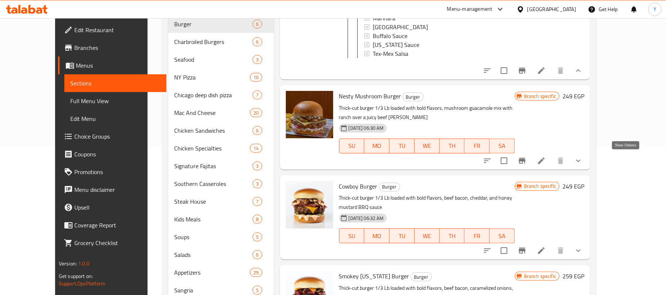
click at [583, 156] on icon "show more" at bounding box center [578, 160] width 9 height 9
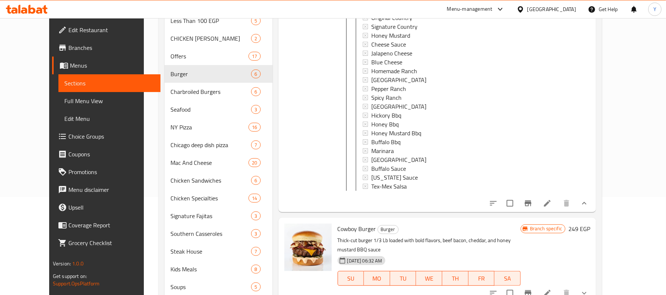
scroll to position [0, 0]
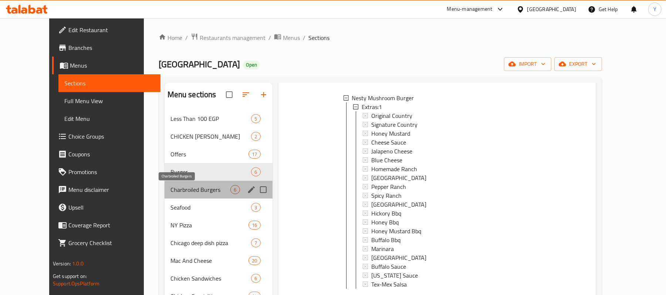
click at [204, 187] on span "Charbroiled Burgers" at bounding box center [200, 189] width 60 height 9
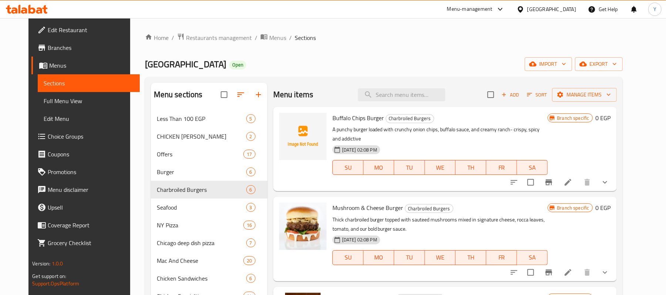
click at [614, 176] on button "show more" at bounding box center [605, 182] width 18 height 18
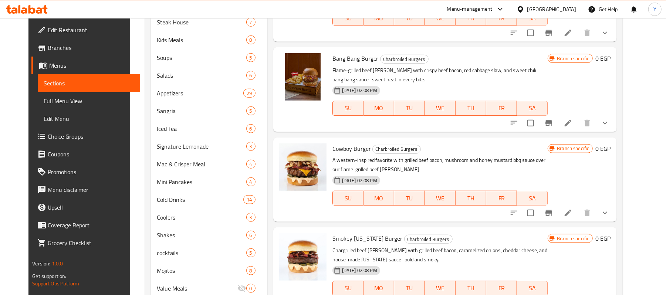
scroll to position [353, 0]
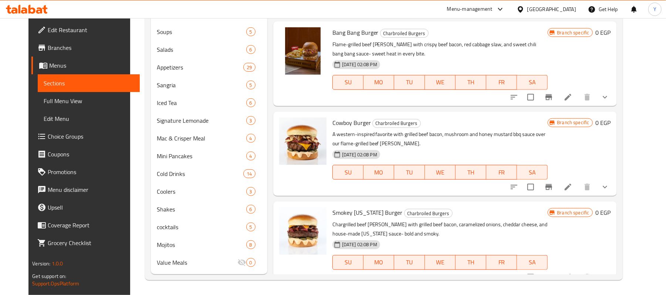
click at [614, 184] on button "show more" at bounding box center [605, 187] width 18 height 18
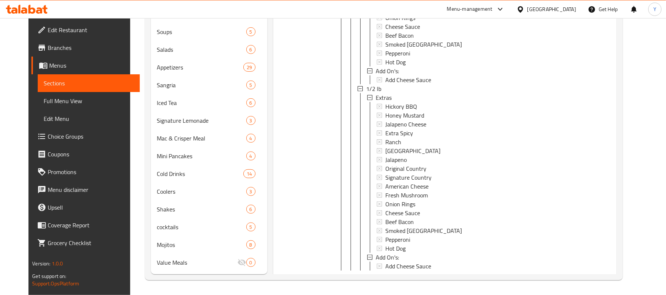
scroll to position [1191, 0]
